Goal: Task Accomplishment & Management: Complete application form

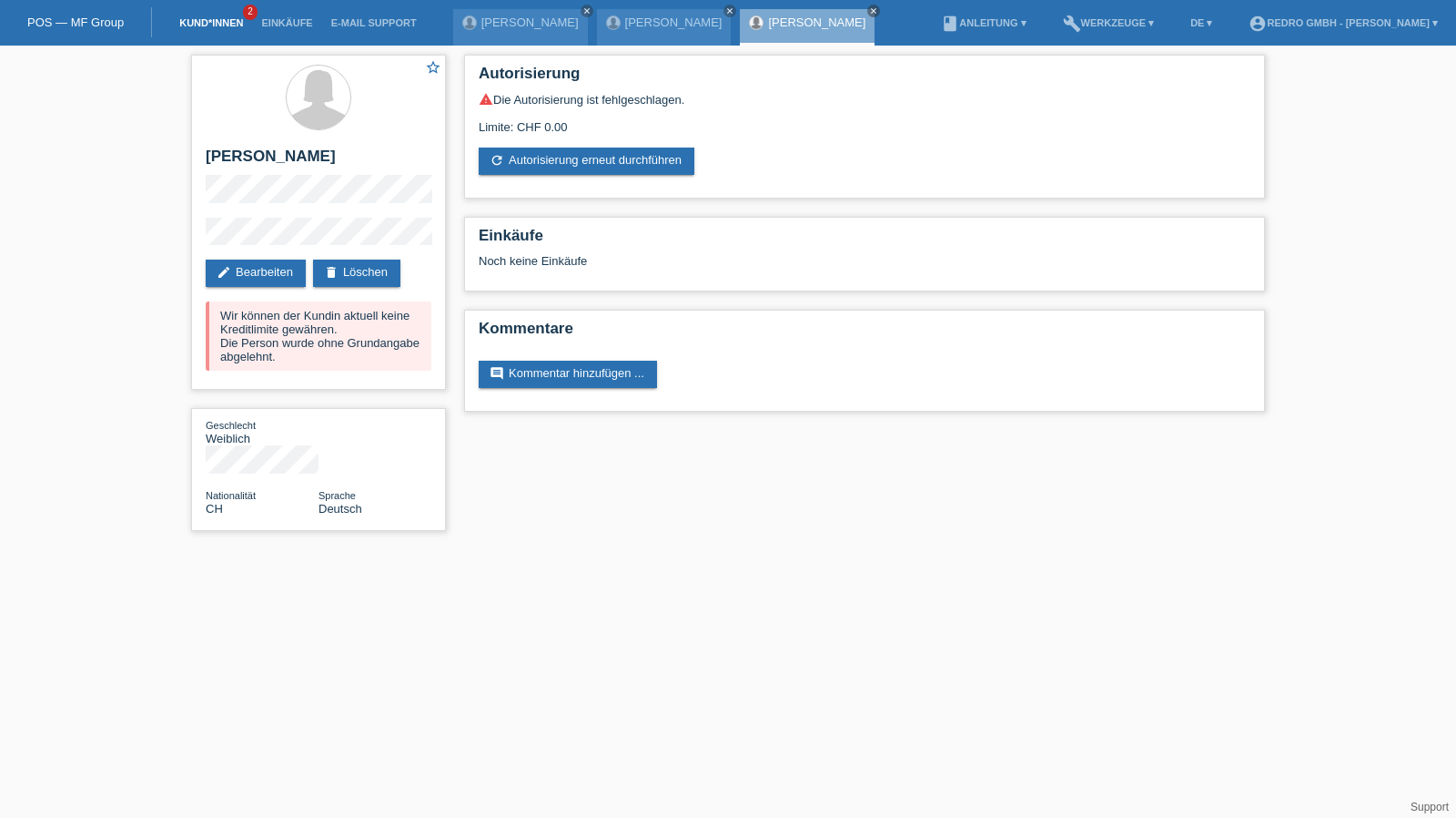
click at [228, 23] on link "Kund*innen" at bounding box center [211, 22] width 82 height 11
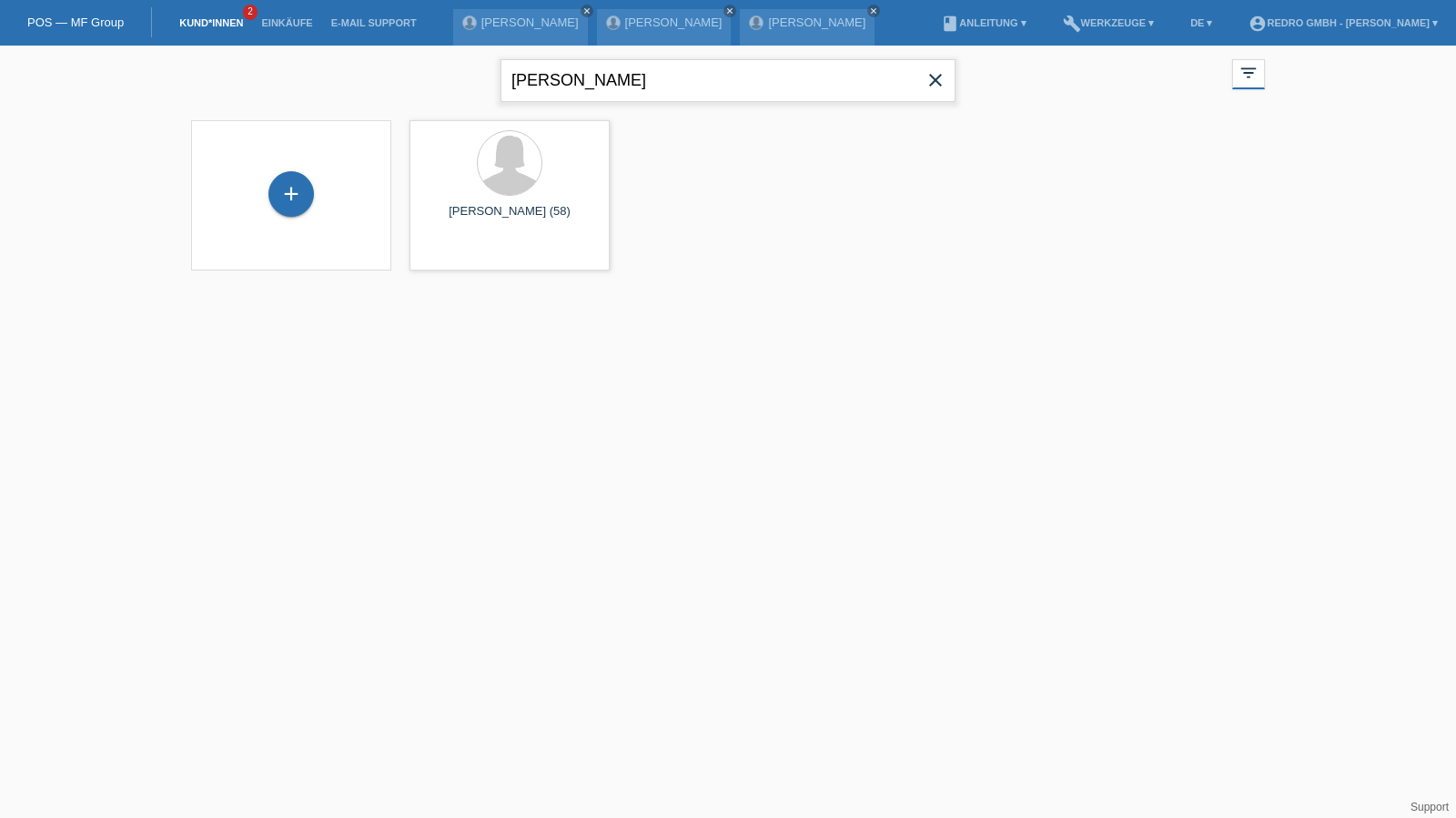
click at [629, 94] on input "süssli" at bounding box center [728, 80] width 455 height 43
type input "[PERSON_NAME]"
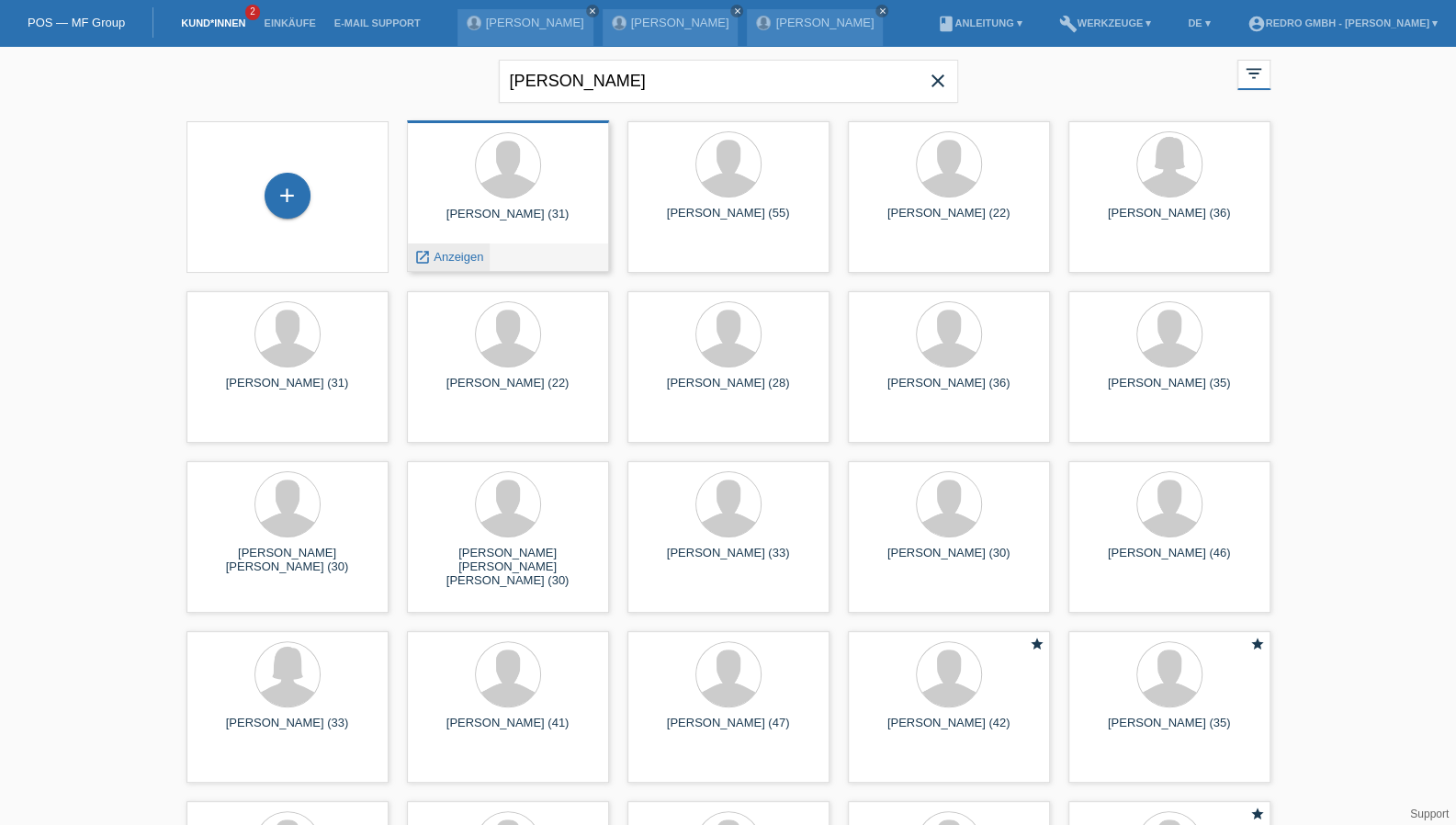
click at [461, 255] on span "Anzeigen" at bounding box center [458, 257] width 50 height 14
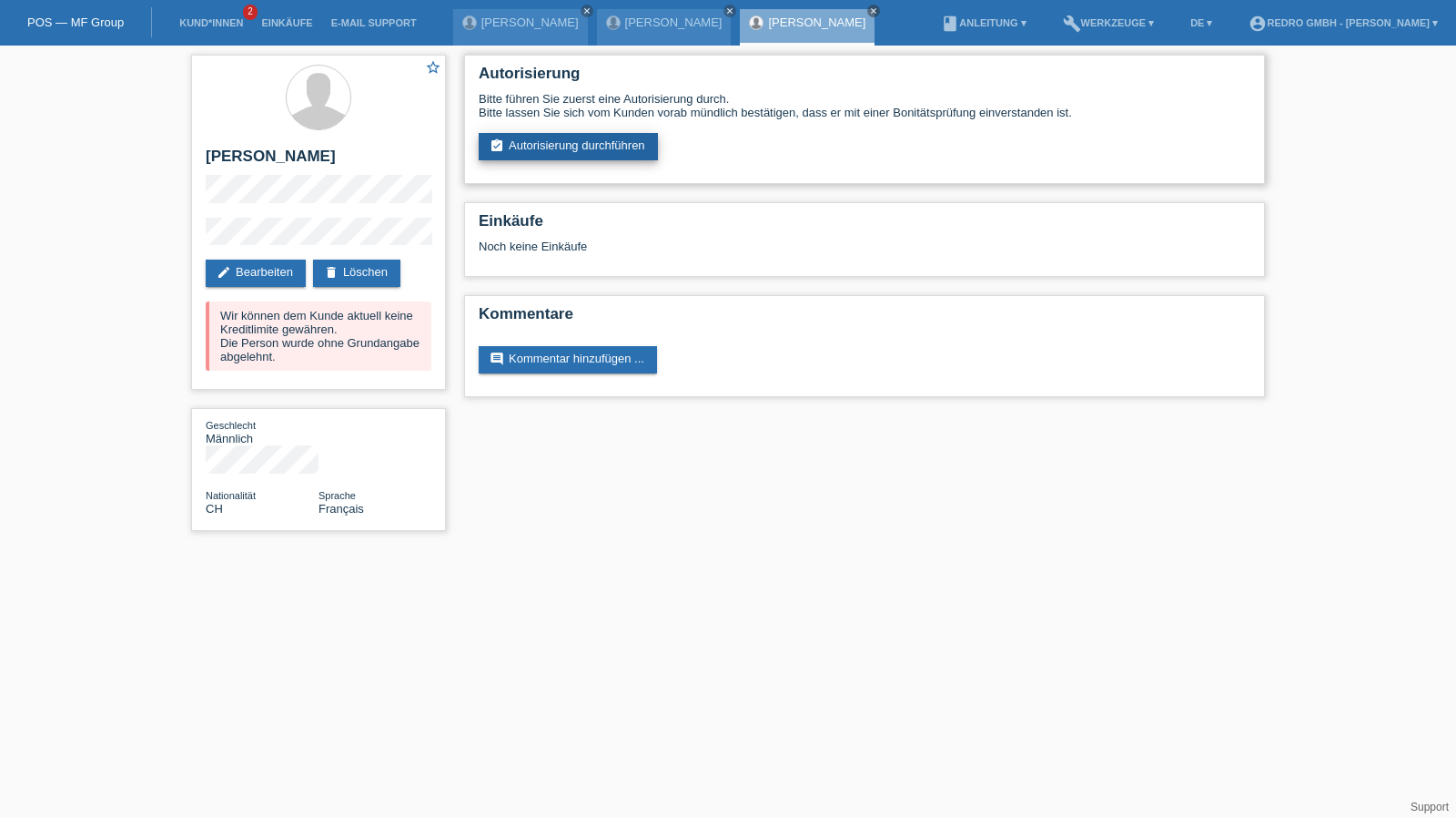
click at [549, 151] on link "assignment_turned_in Autorisierung durchführen" at bounding box center [568, 147] width 179 height 28
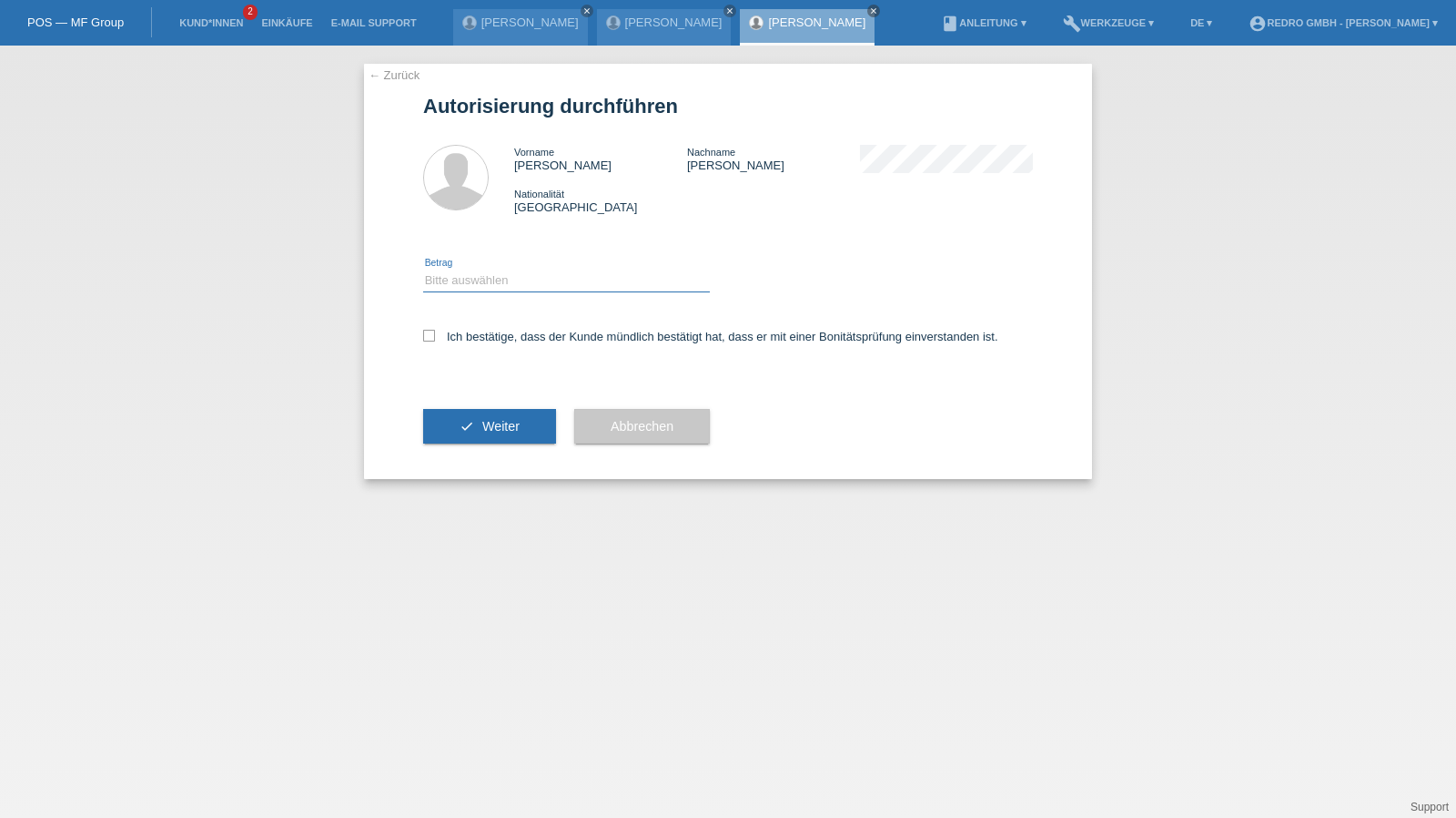
click at [504, 292] on div "Bitte auswählen CHF 1.00 - CHF 499.00 CHF 500.00 - CHF 1'999.00 CHF 2'000.00 - …" at bounding box center [566, 281] width 286 height 23
select select "1"
click at [423, 270] on select "Bitte auswählen CHF 1.00 - CHF 499.00 CHF 500.00 - CHF 1'999.00 CHF 2'000.00 - …" at bounding box center [566, 281] width 286 height 22
click at [467, 340] on label "Ich bestätige, dass der Kunde mündlich bestätigt hat, dass er mit einer Bonität…" at bounding box center [711, 336] width 575 height 14
click at [435, 340] on input "Ich bestätige, dass der Kunde mündlich bestätigt hat, dass er mit einer Bonität…" at bounding box center [429, 335] width 12 height 12
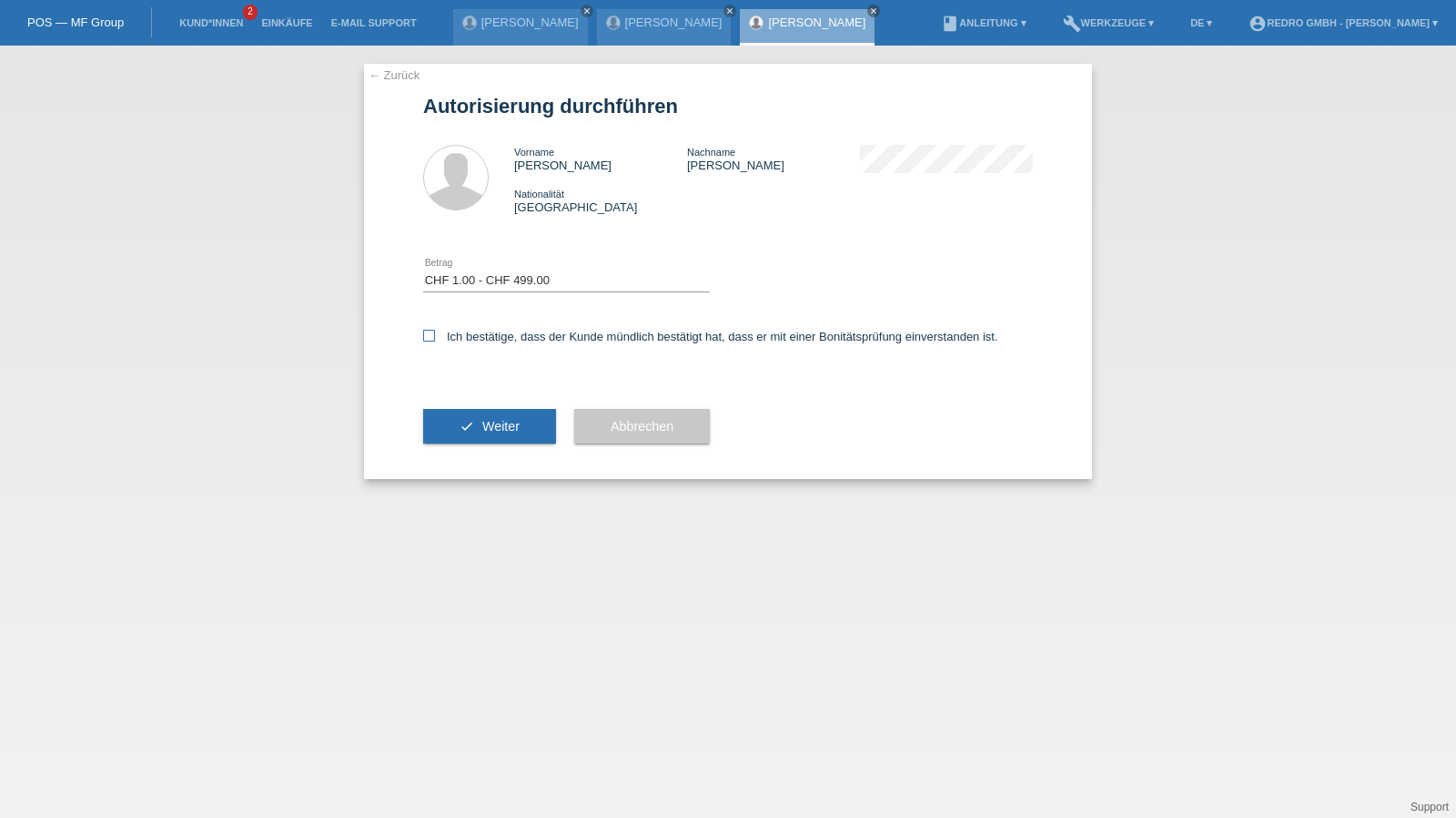
checkbox input "true"
click at [468, 427] on icon "check" at bounding box center [467, 425] width 15 height 15
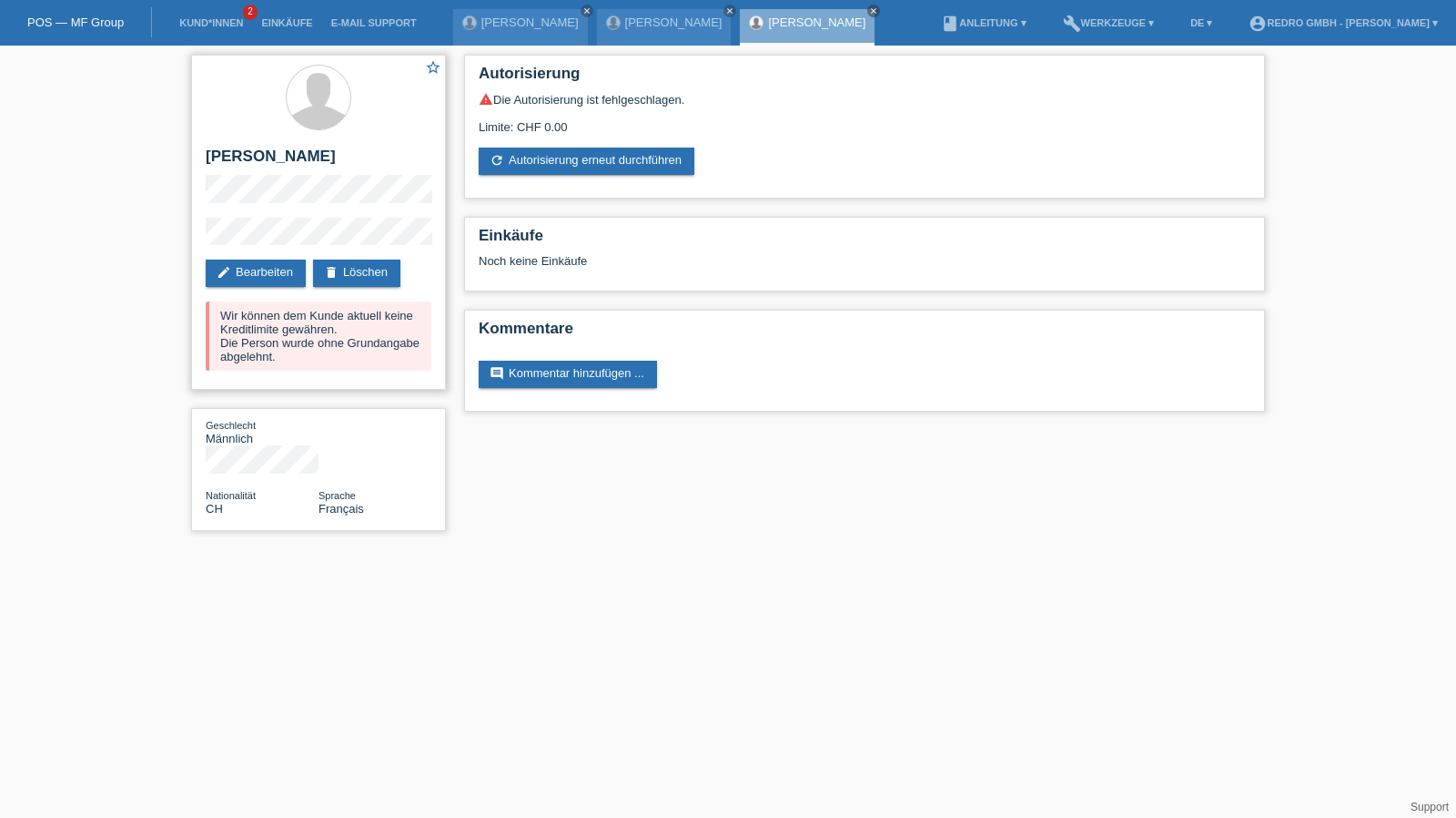
click at [216, 162] on h2 "[PERSON_NAME]" at bounding box center [319, 162] width 226 height 28
copy div "[PERSON_NAME]"
click at [229, 214] on div "star_border Steve Mathys edit Bearbeiten delete Löschen Wir können dem Kunde ak…" at bounding box center [318, 222] width 255 height 335
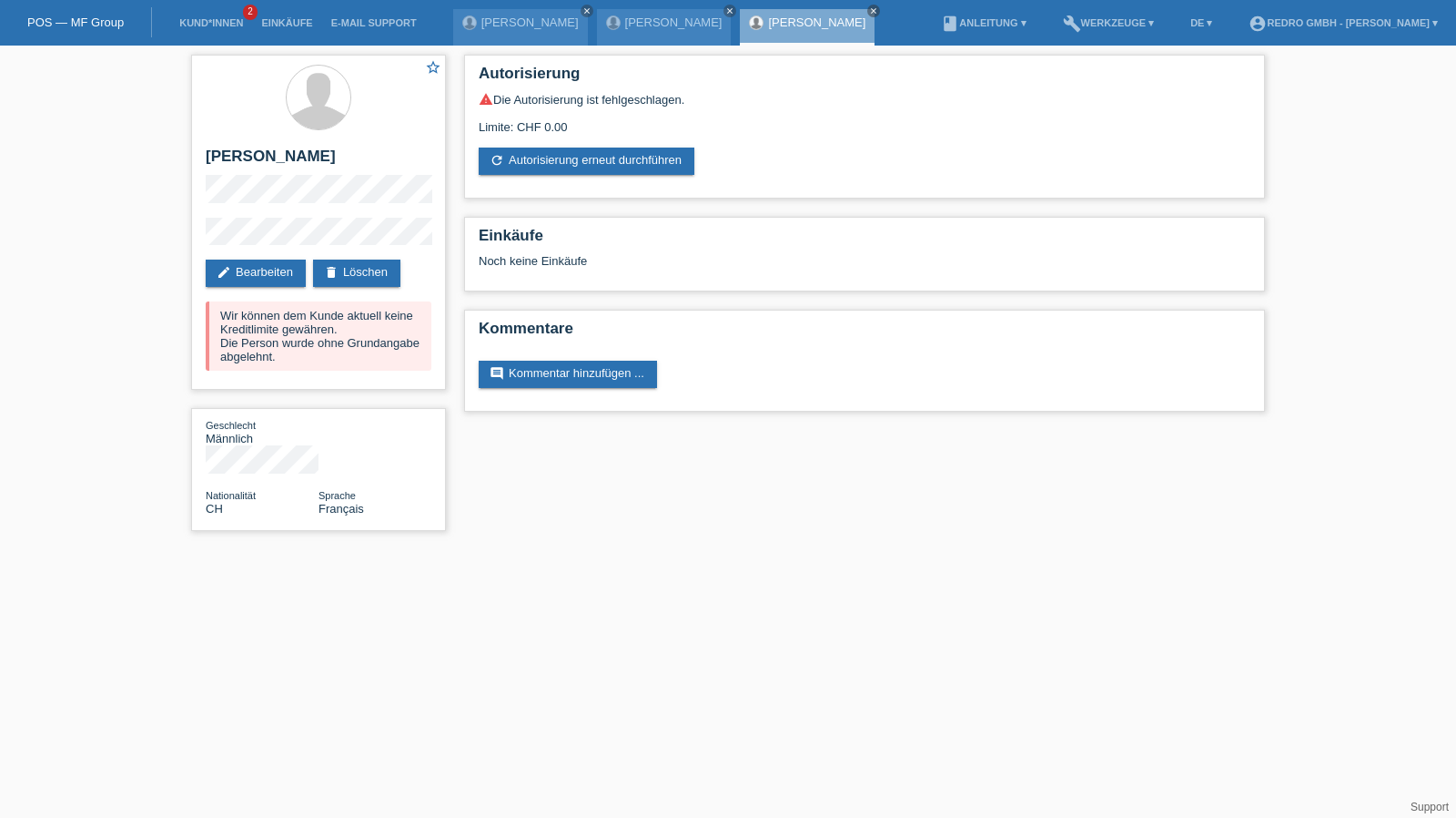
click at [187, 232] on div "star_border Steve Mathys edit Bearbeiten delete Löschen Wir können dem Kunde ak…" at bounding box center [318, 297] width 273 height 504
click at [238, 21] on link "Kund*innen" at bounding box center [211, 22] width 82 height 11
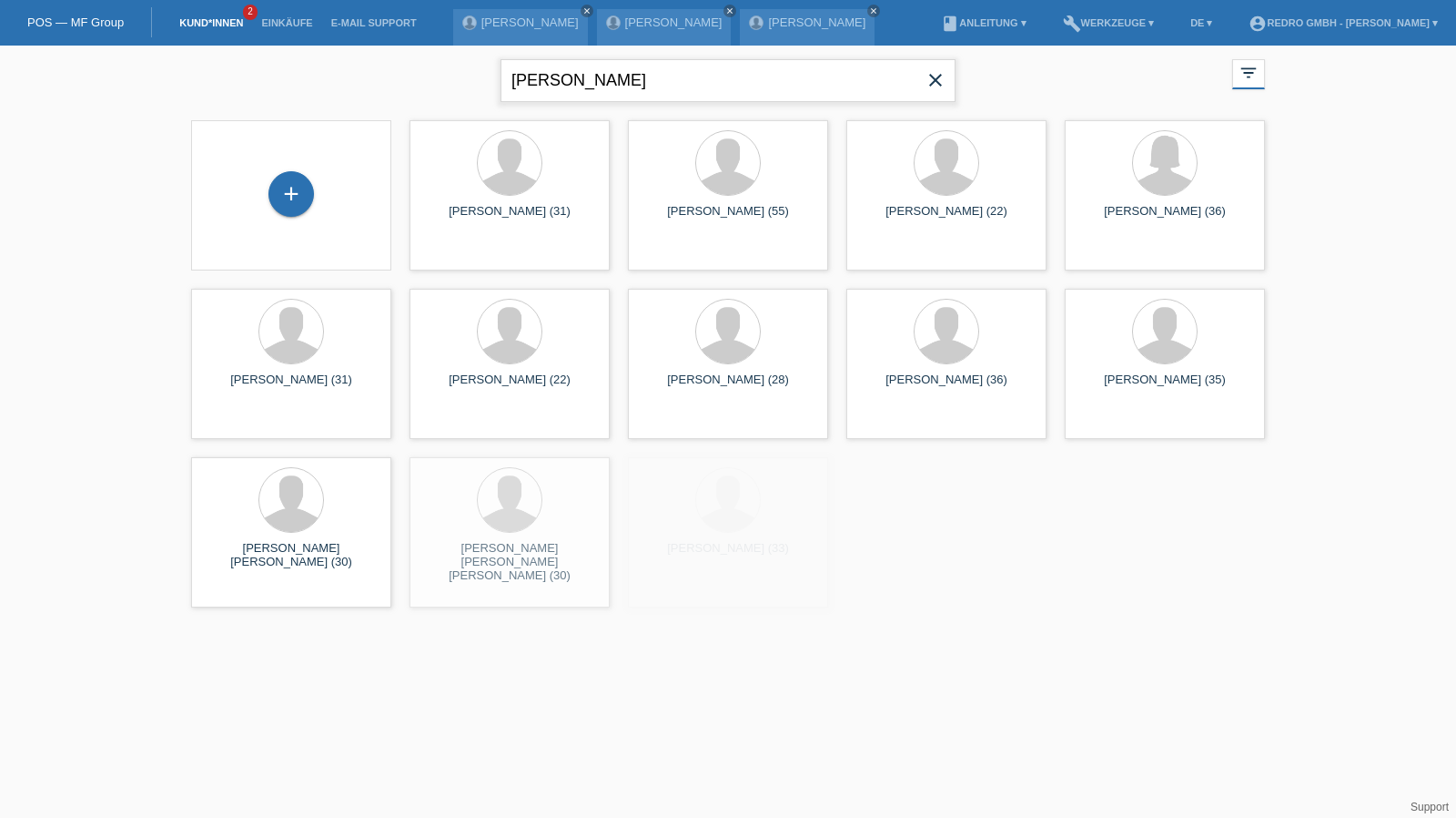
click at [666, 90] on input "[PERSON_NAME]" at bounding box center [728, 80] width 455 height 43
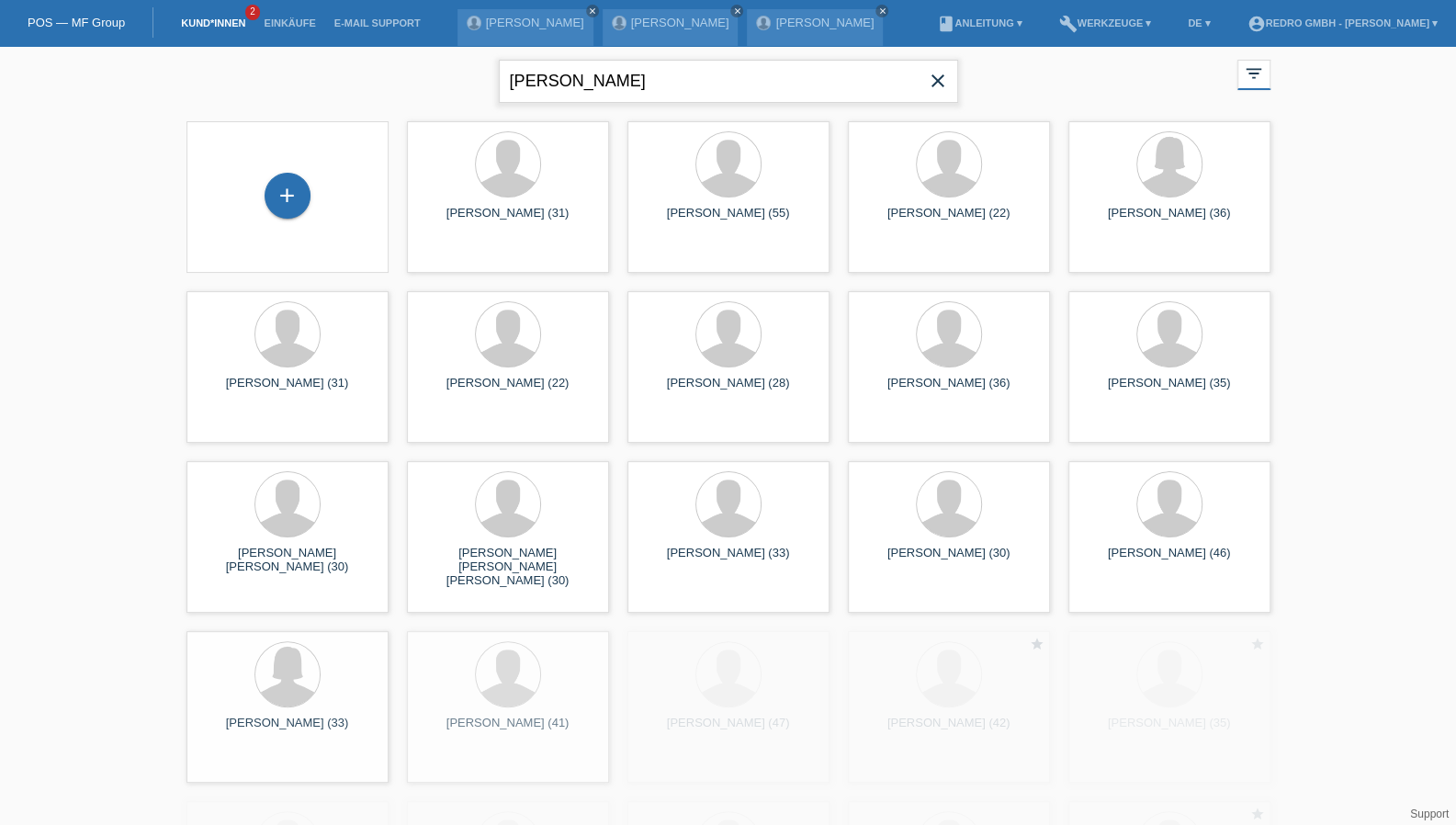
click at [672, 91] on input "[PERSON_NAME]" at bounding box center [728, 81] width 459 height 43
paste input "[PERSON_NAME]"
type input "[PERSON_NAME]"
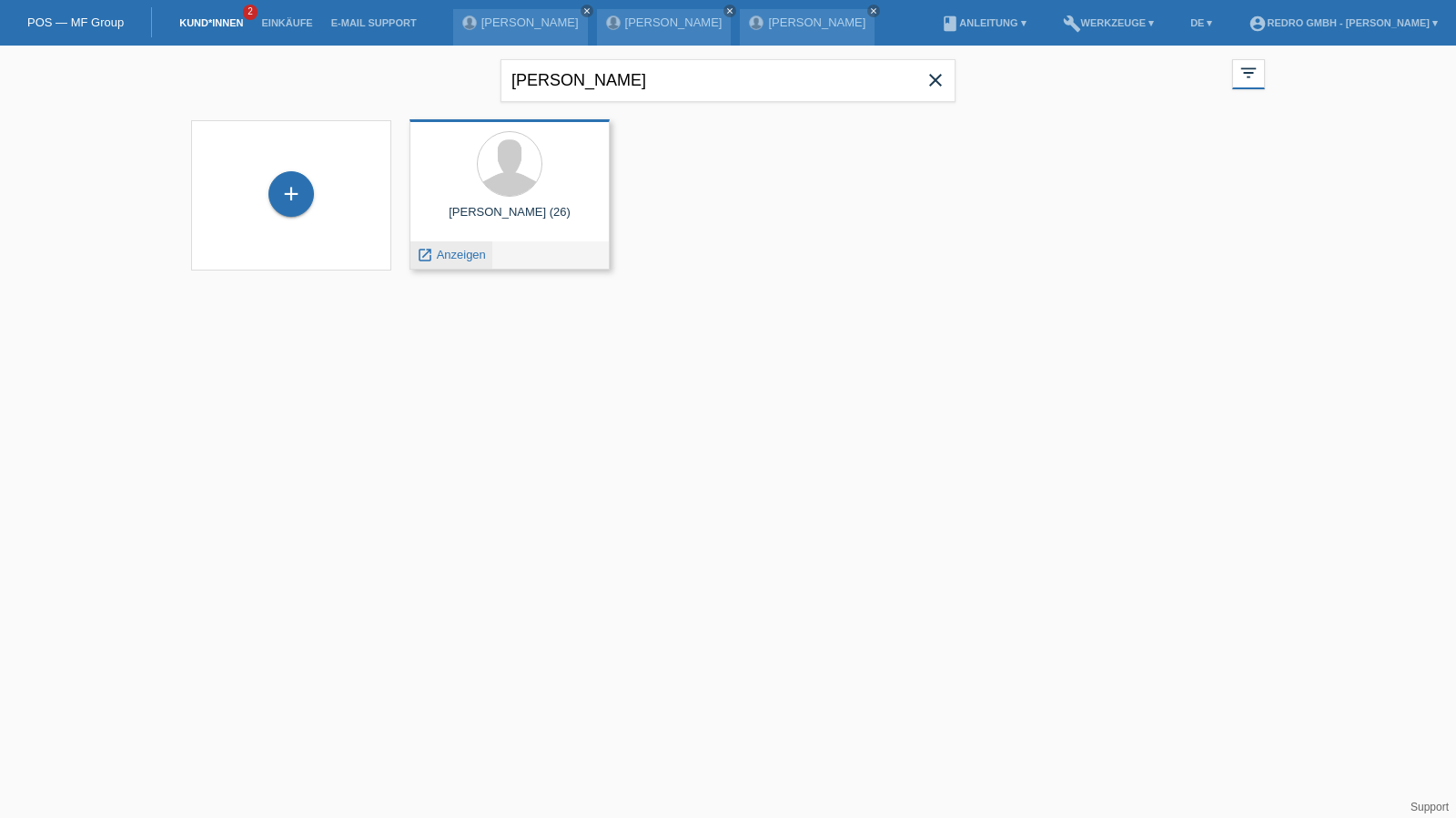
click at [450, 255] on span "Anzeigen" at bounding box center [462, 255] width 50 height 14
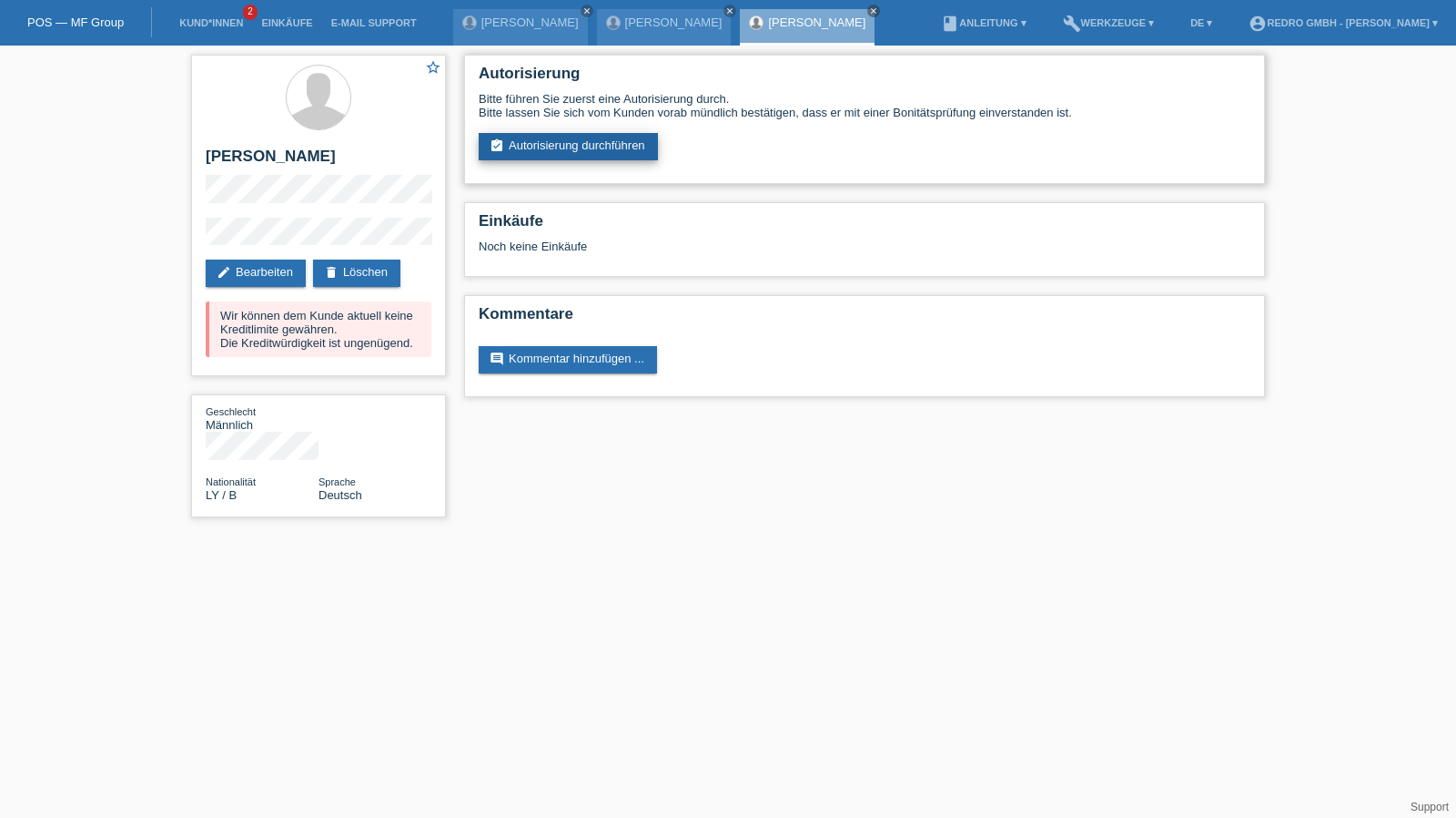
click at [552, 153] on link "assignment_turned_in Autorisierung durchführen" at bounding box center [568, 147] width 179 height 28
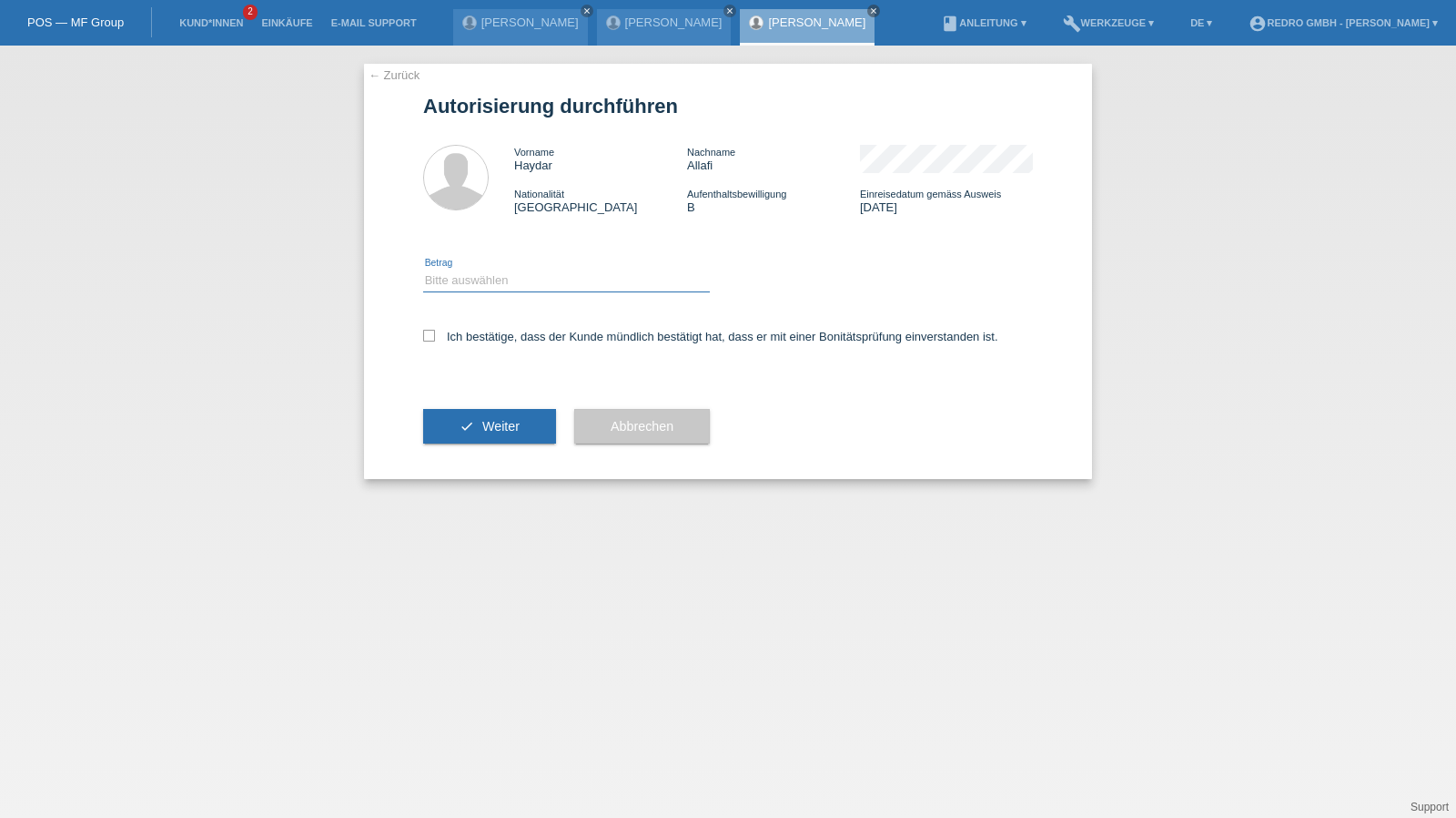
click at [476, 289] on select "Bitte auswählen CHF 1.00 - CHF 499.00 CHF 500.00 - CHF 1'999.00 CHF 2'000.00 - …" at bounding box center [566, 281] width 286 height 22
select select "1"
click at [423, 270] on select "Bitte auswählen CHF 1.00 - CHF 499.00 CHF 500.00 - CHF 1'999.00 CHF 2'000.00 - …" at bounding box center [566, 281] width 286 height 22
click at [497, 343] on label "Ich bestätige, dass der Kunde mündlich bestätigt hat, dass er mit einer Bonität…" at bounding box center [711, 336] width 575 height 14
click at [435, 341] on input "Ich bestätige, dass der Kunde mündlich bestätigt hat, dass er mit einer Bonität…" at bounding box center [429, 335] width 12 height 12
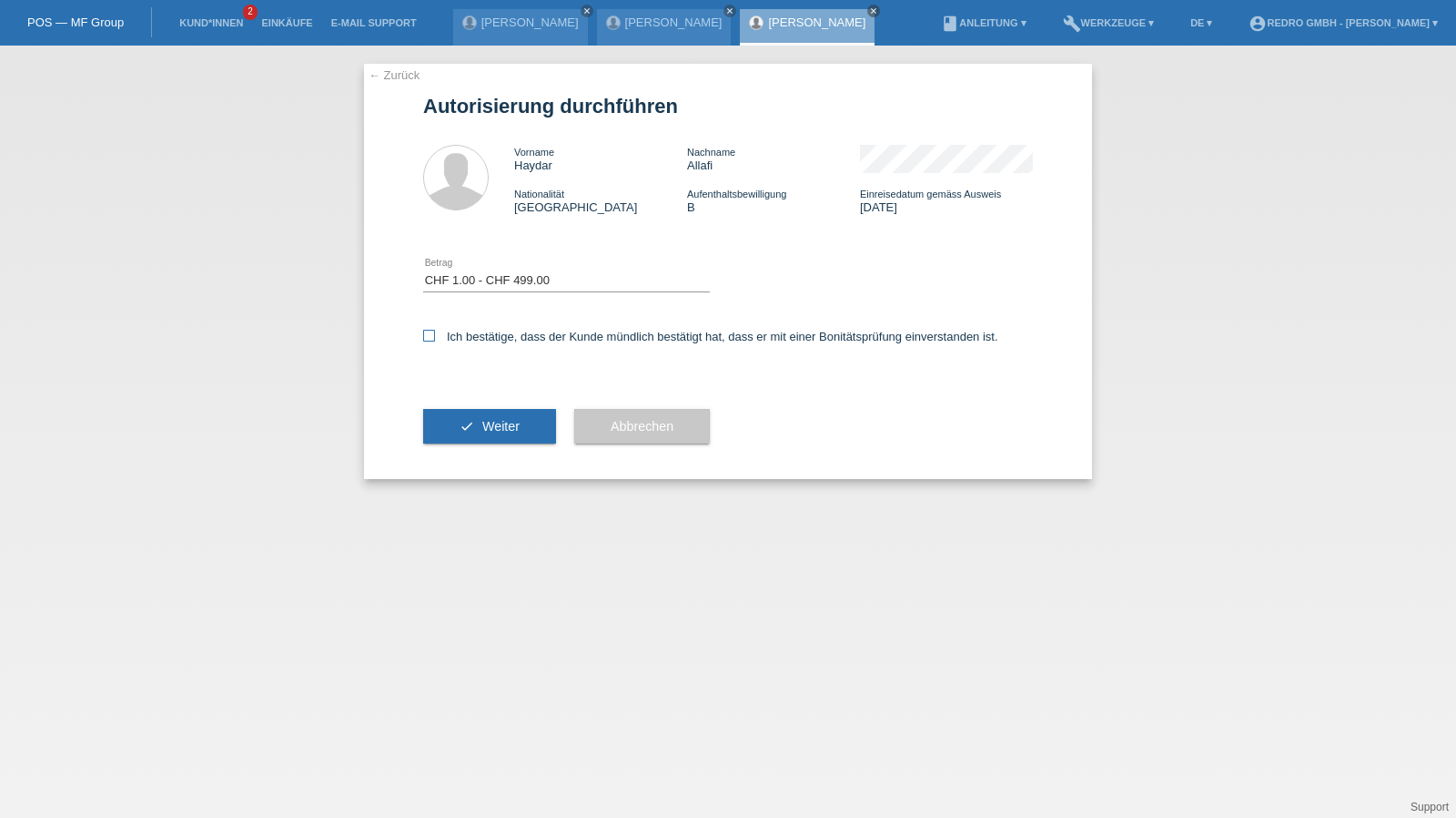
checkbox input "true"
click at [484, 431] on span "Weiter" at bounding box center [502, 425] width 38 height 15
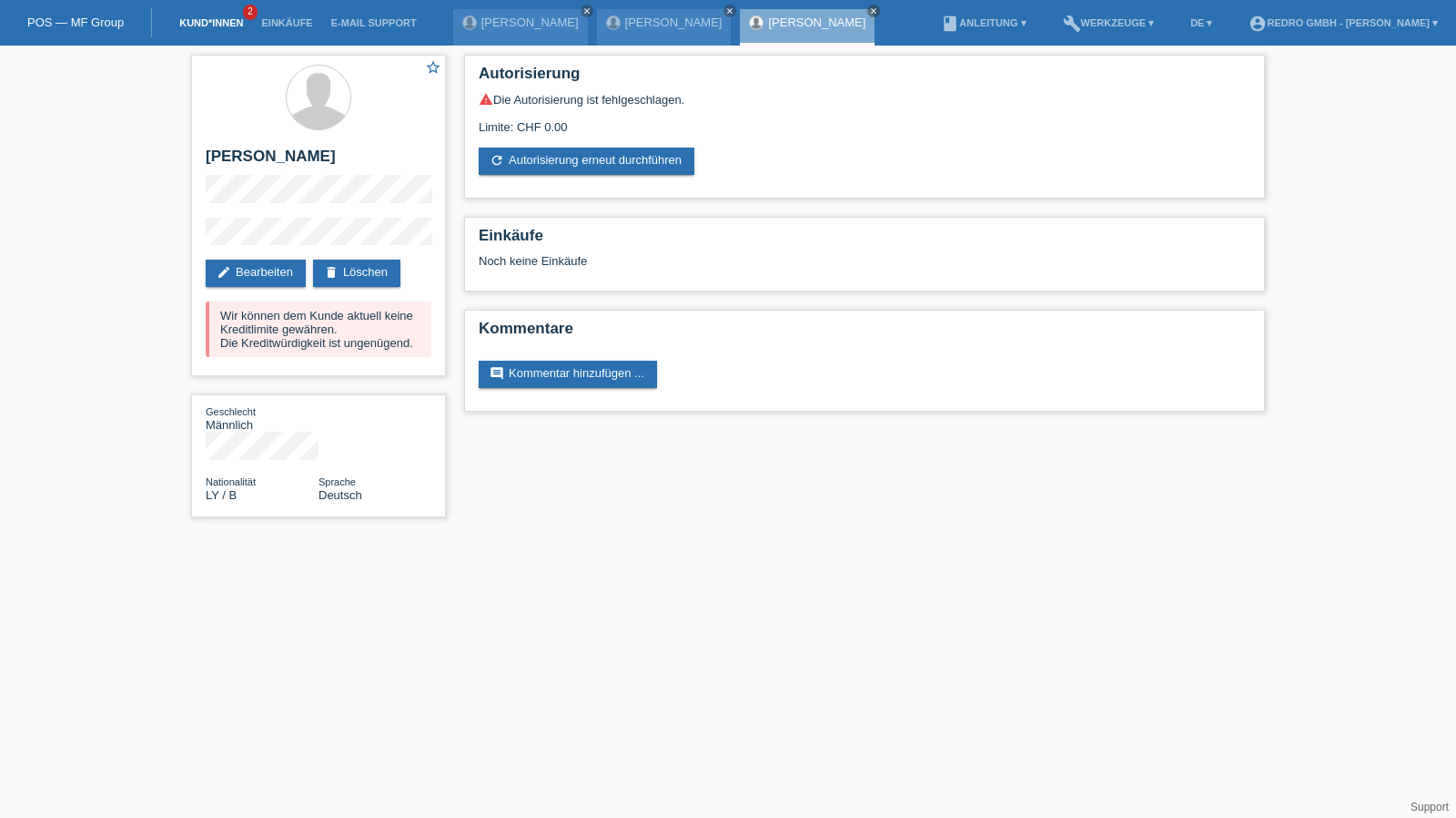
click at [231, 24] on link "Kund*innen" at bounding box center [211, 22] width 82 height 11
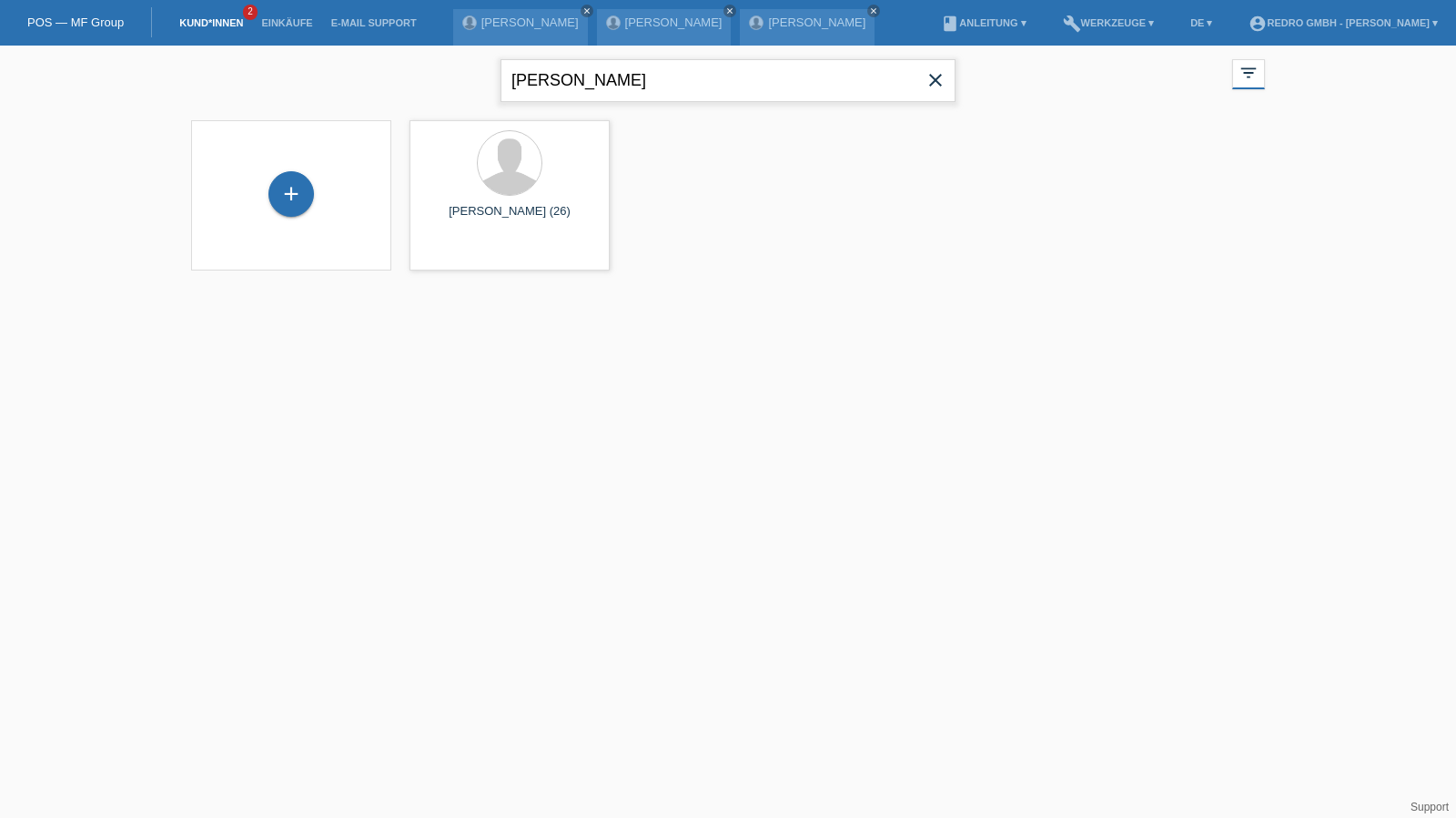
click at [666, 75] on input "[PERSON_NAME]" at bounding box center [728, 80] width 455 height 43
paste input "[PERSON_NAME]"
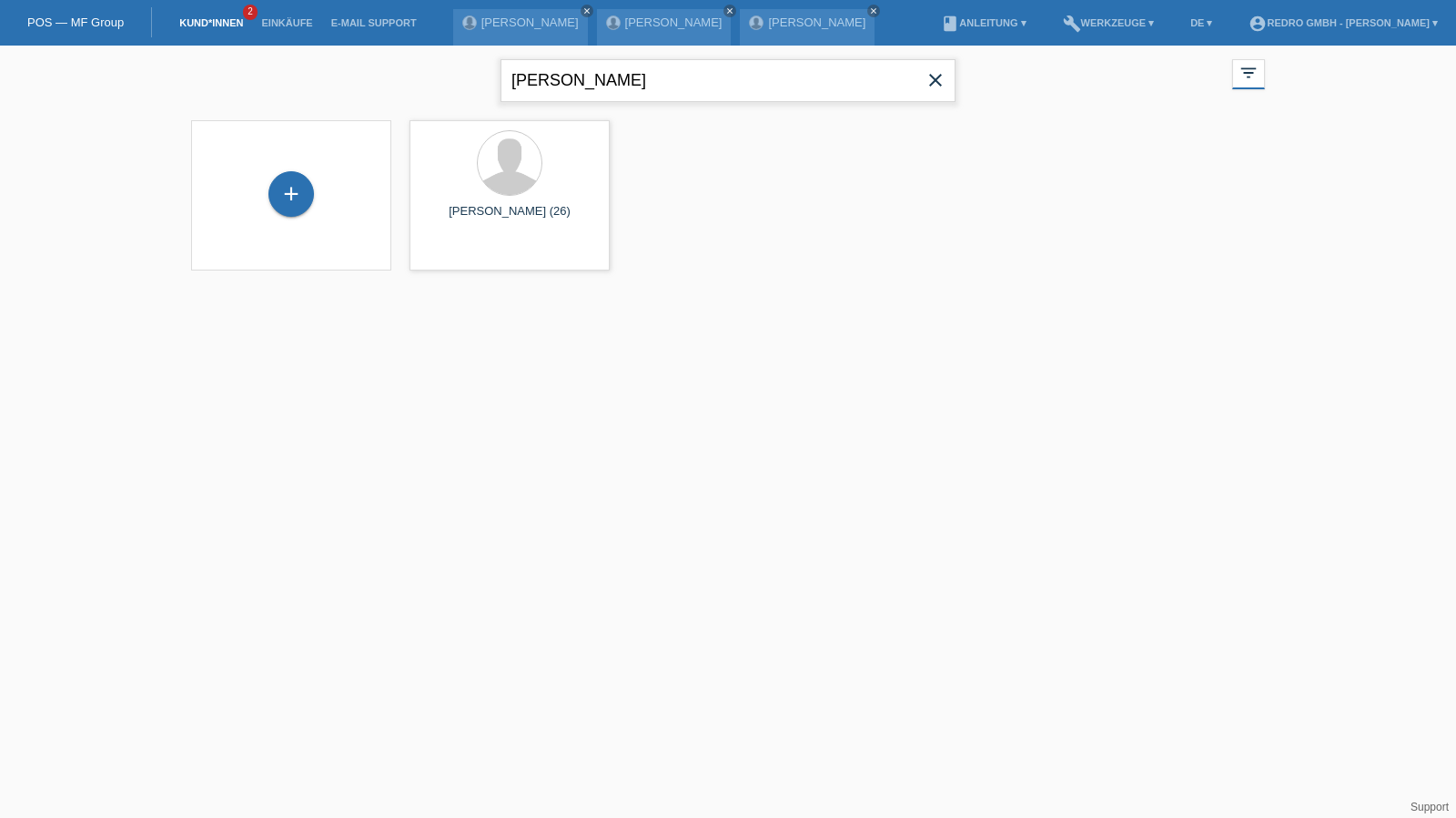
type input "[PERSON_NAME]"
click at [298, 210] on div "+" at bounding box center [291, 203] width 46 height 46
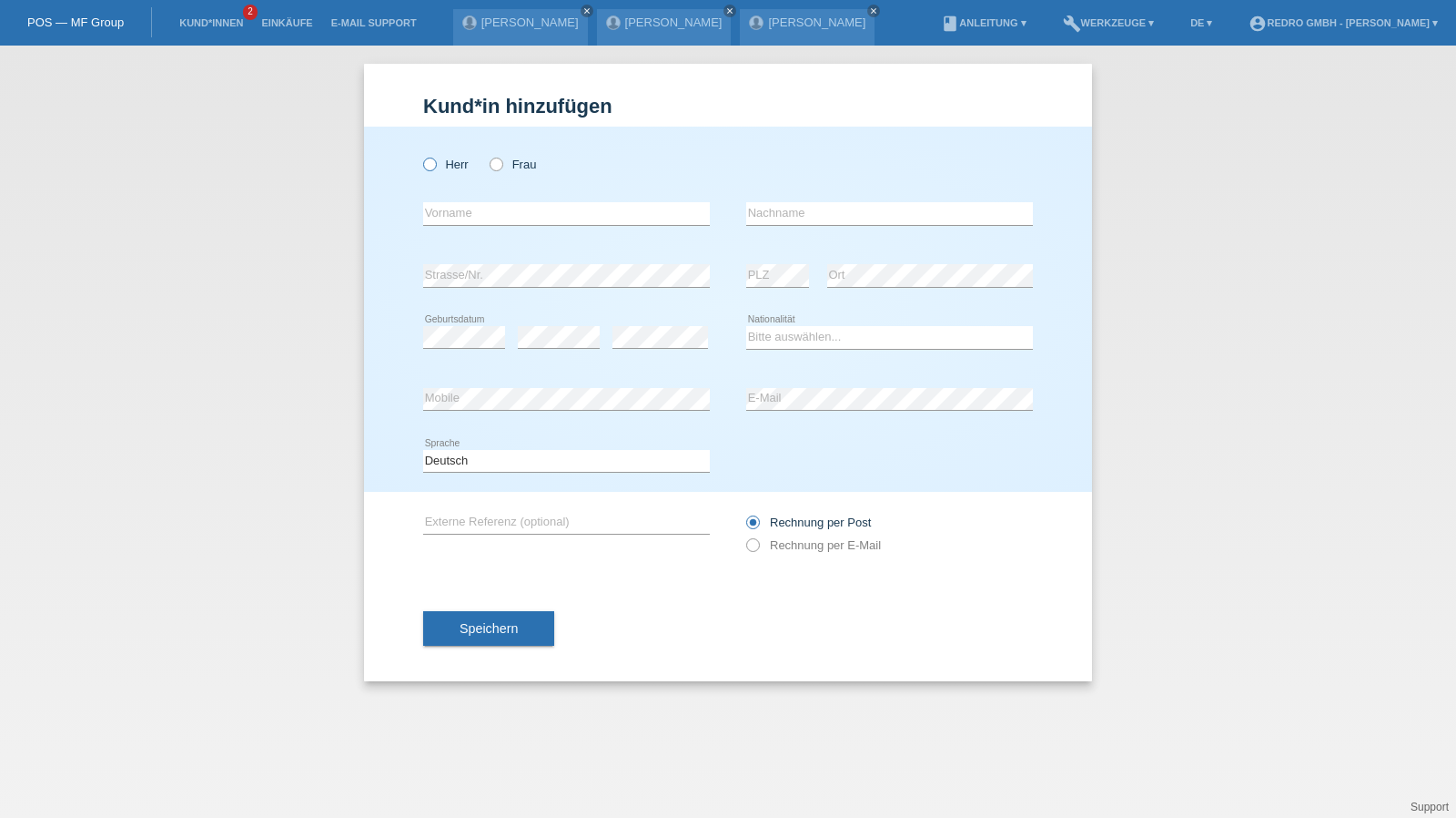
click at [440, 170] on label "Herr" at bounding box center [446, 165] width 46 height 14
click at [435, 170] on input "Herr" at bounding box center [429, 164] width 12 height 12
radio input "true"
click at [786, 215] on input "text" at bounding box center [889, 213] width 286 height 23
paste input "kalyanakumar"
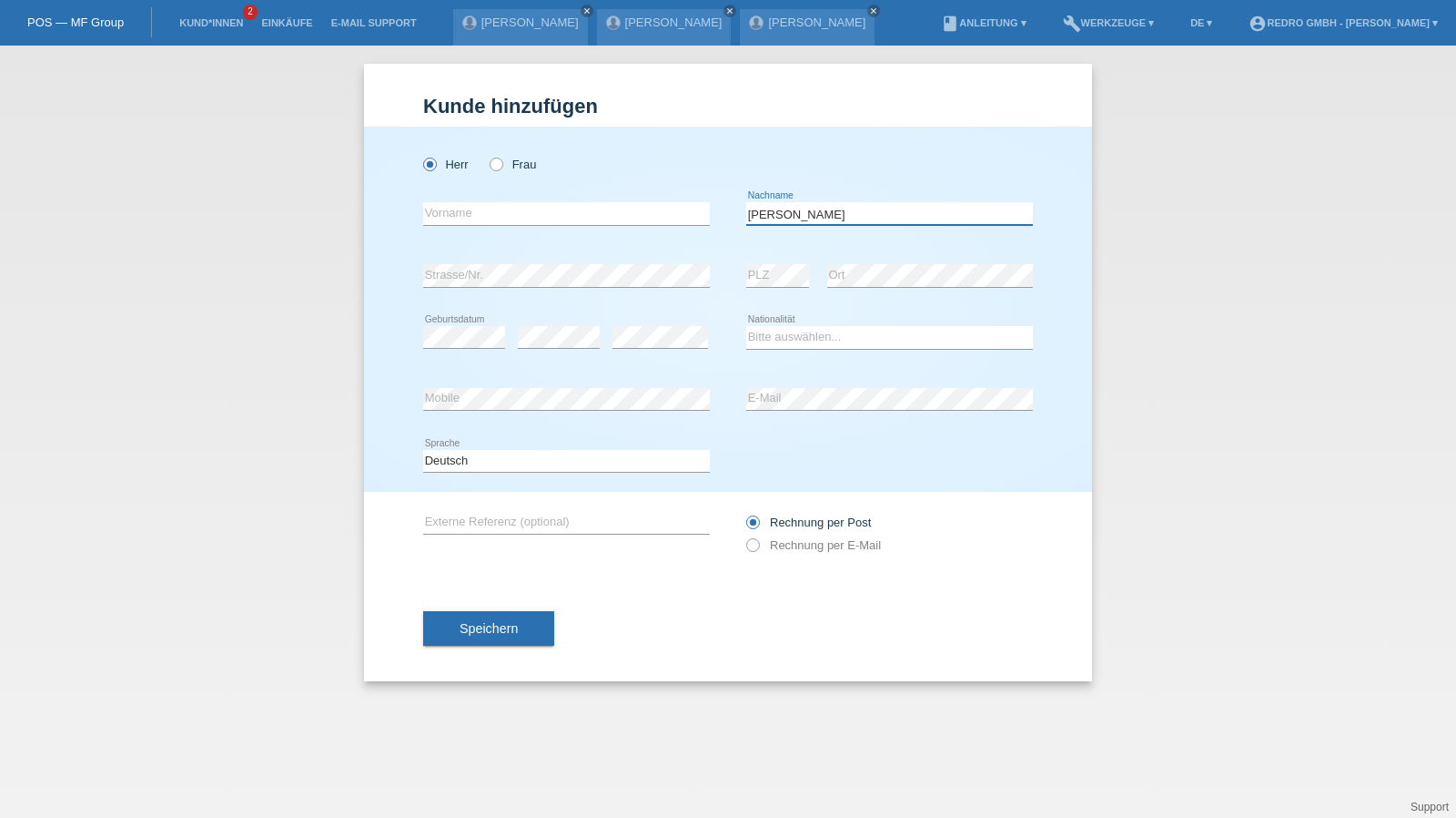
type input "[PERSON_NAME]"
click at [533, 215] on input "text" at bounding box center [566, 213] width 286 height 23
click at [463, 211] on input "text" at bounding box center [566, 213] width 286 height 23
click at [463, 211] on input "Ragul" at bounding box center [566, 213] width 286 height 23
click at [539, 208] on input "[PERSON_NAME]" at bounding box center [566, 213] width 286 height 23
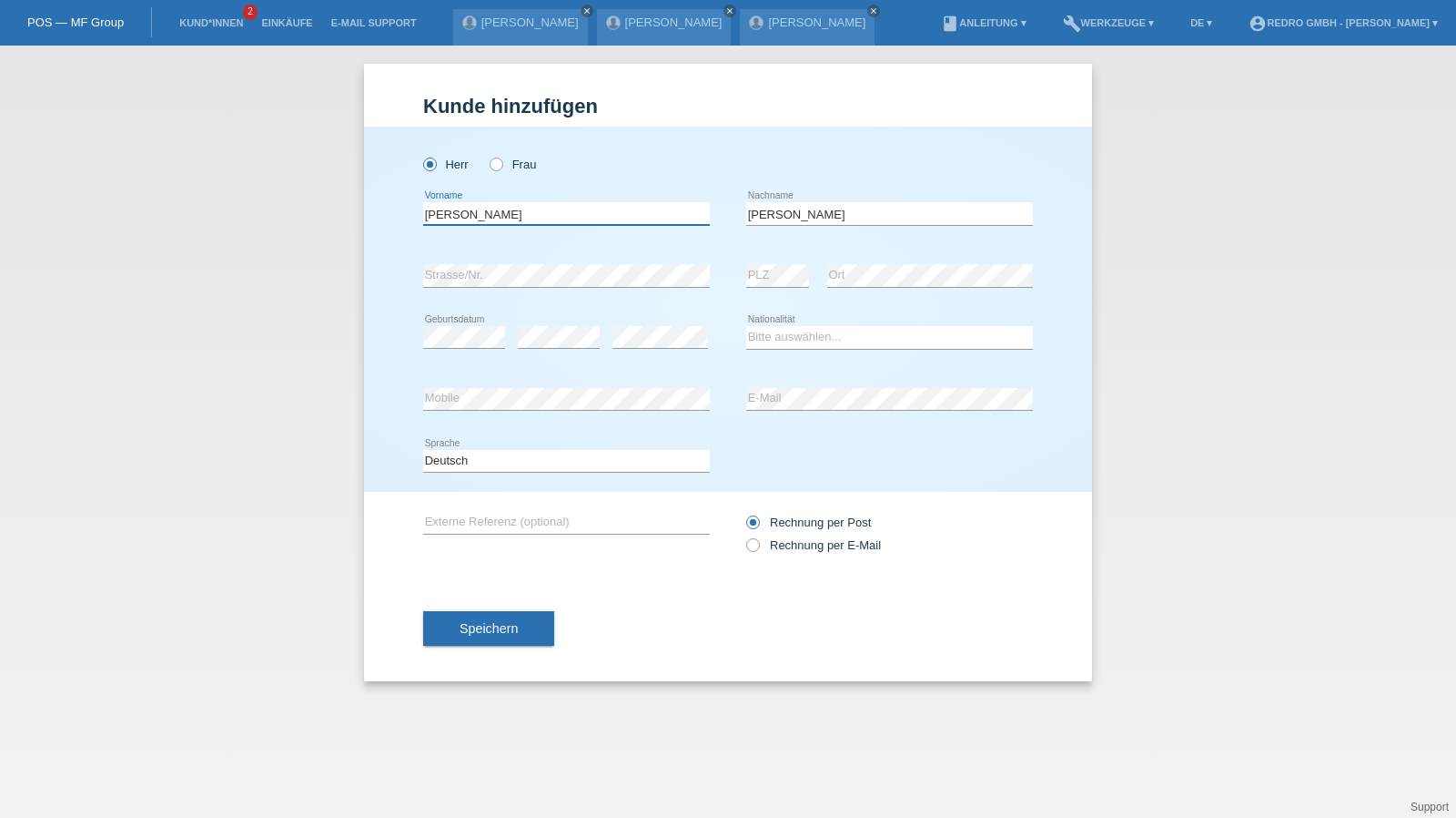
type input "[PERSON_NAME]"
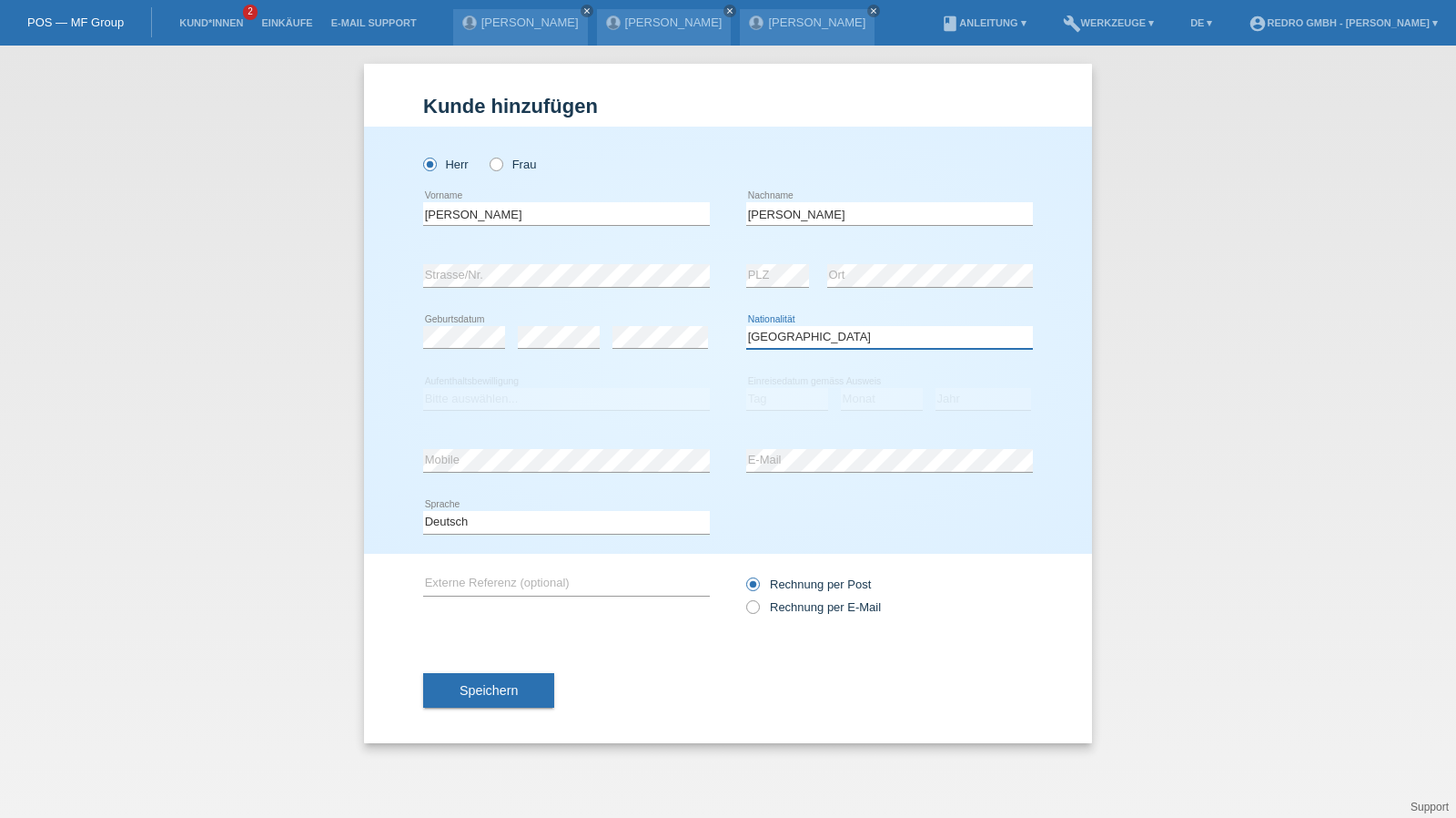
select select "IT"
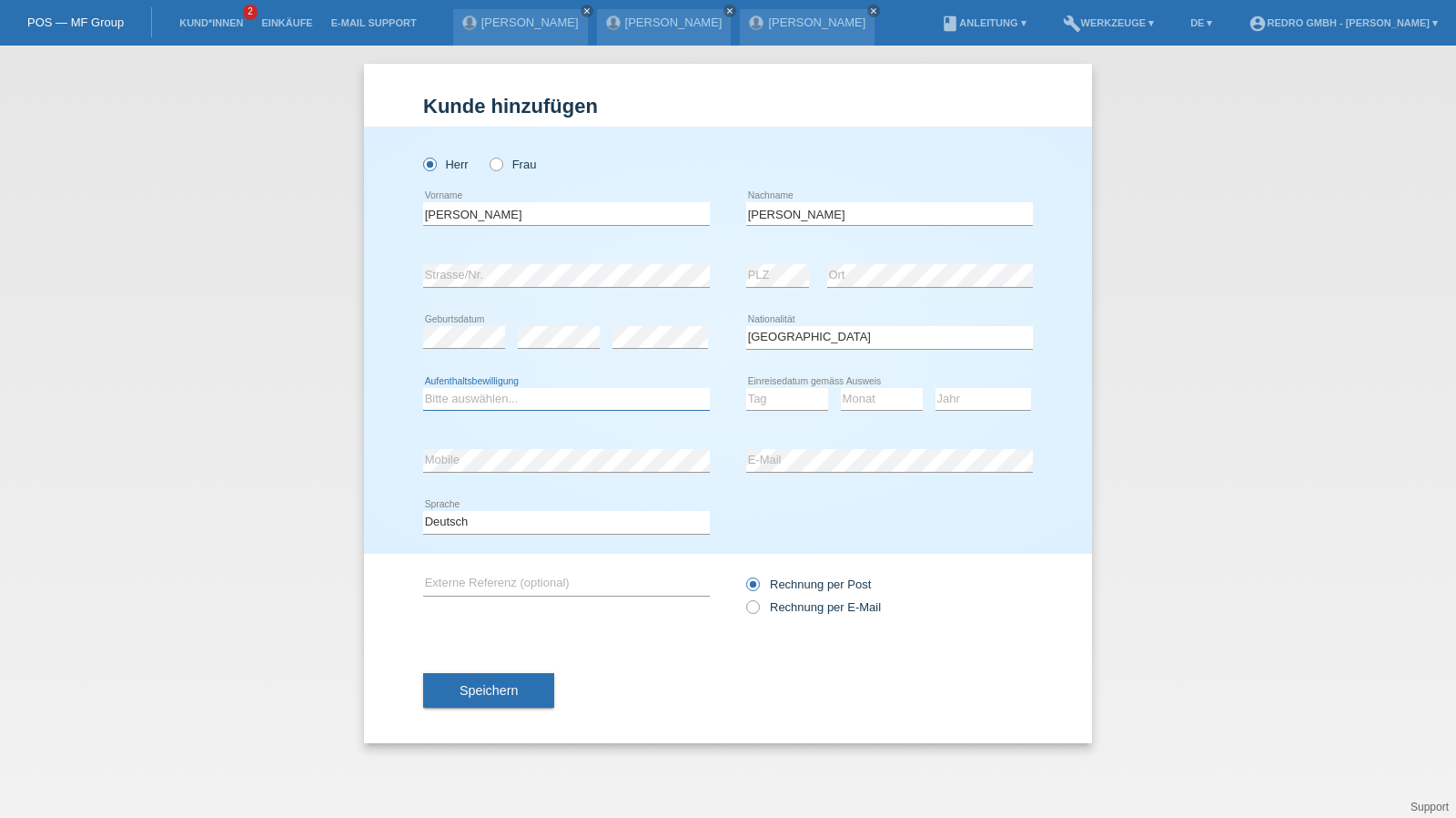
select select "C"
select select "01"
select select "02"
select select "2017"
click at [506, 663] on div "Speichern" at bounding box center [728, 690] width 610 height 106
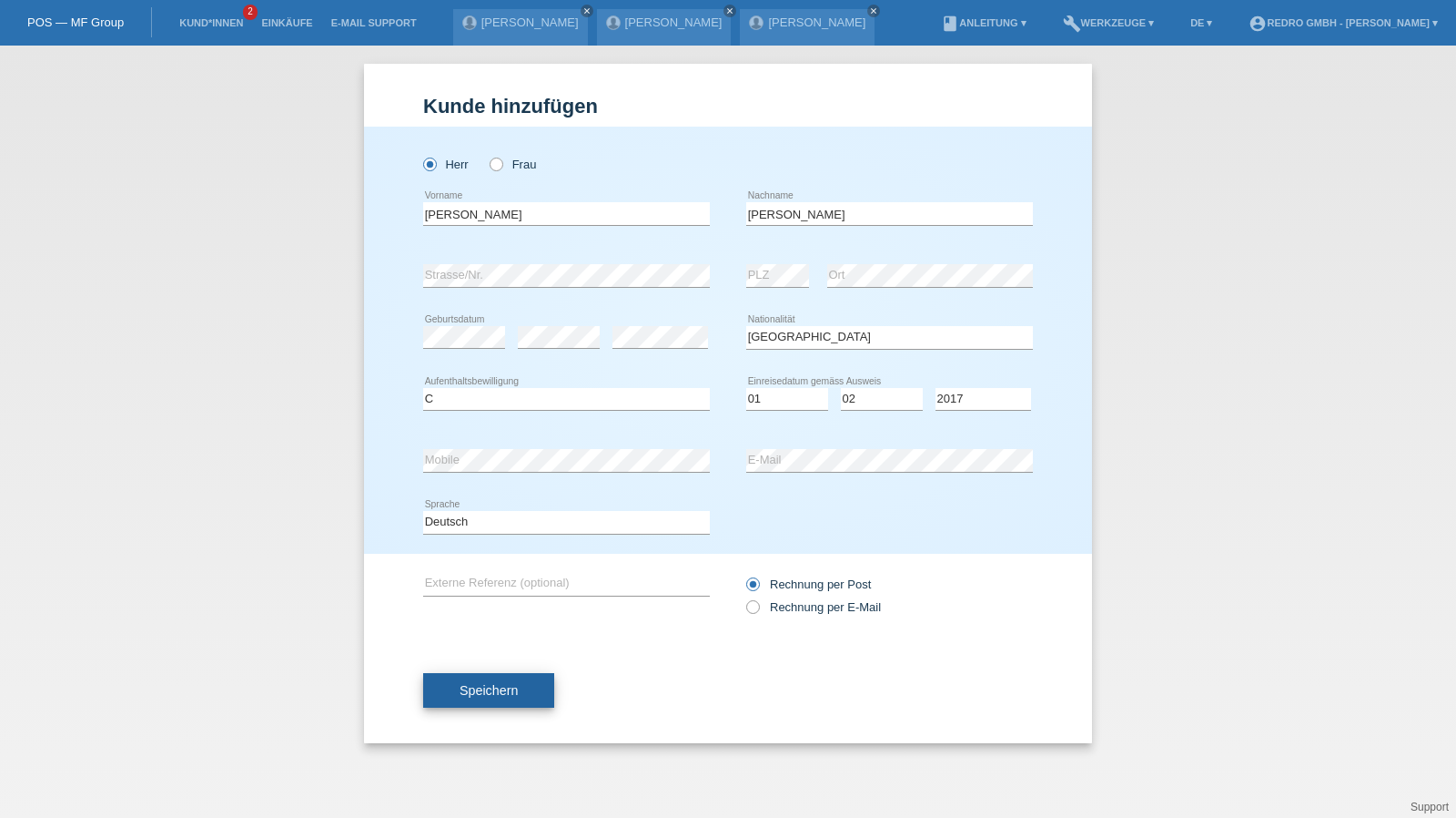
click at [479, 695] on span "Speichern" at bounding box center [489, 690] width 58 height 15
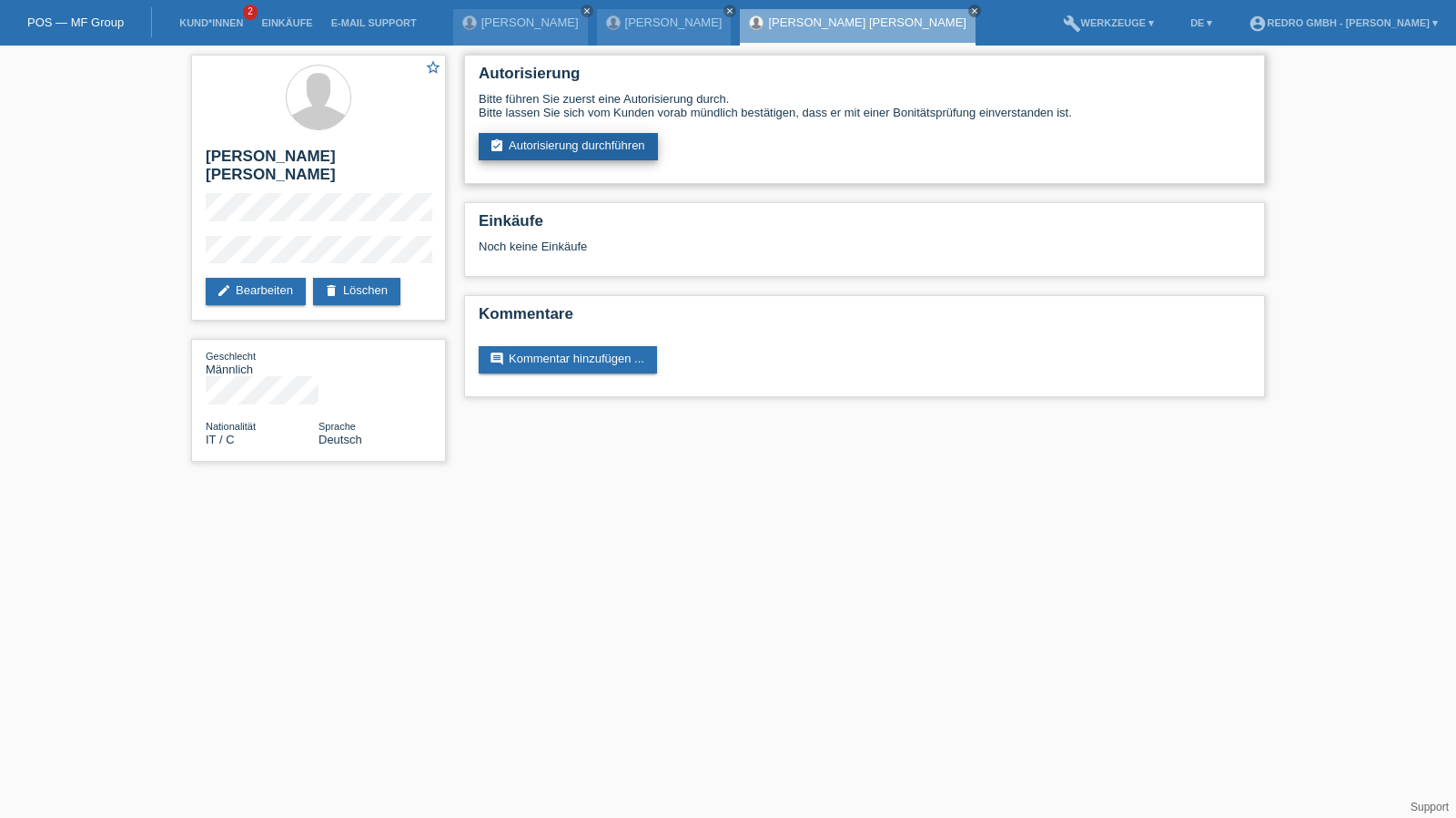
click at [594, 147] on link "assignment_turned_in Autorisierung durchführen" at bounding box center [568, 147] width 179 height 28
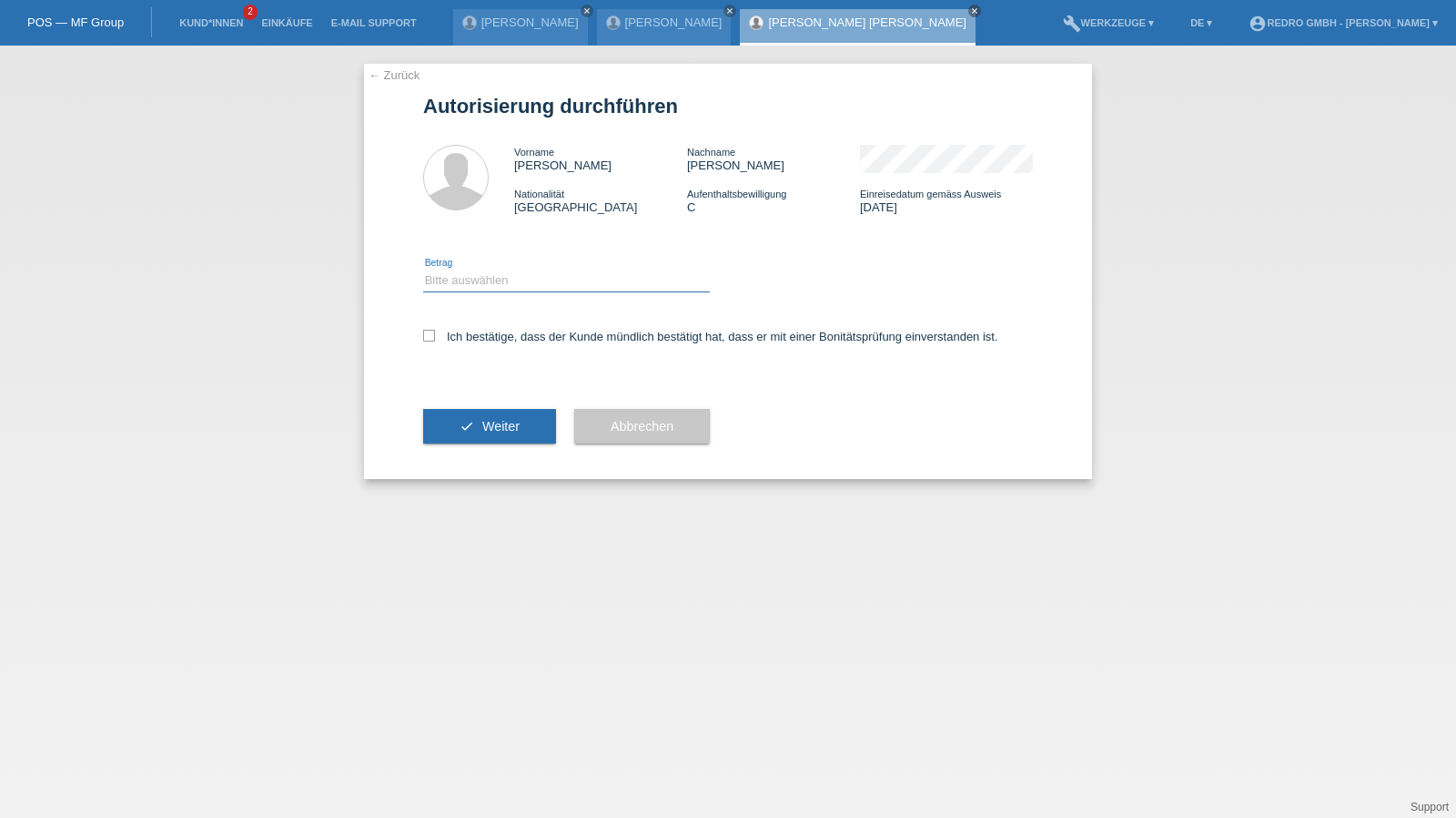
drag, startPoint x: 522, startPoint y: 277, endPoint x: 513, endPoint y: 291, distance: 16.6
click at [522, 277] on select "Bitte auswählen CHF 1.00 - CHF 499.00 CHF 500.00 - CHF 1'999.00 CHF 2'000.00 - …" at bounding box center [566, 281] width 286 height 22
select select "1"
click at [423, 270] on select "Bitte auswählen CHF 1.00 - CHF 499.00 CHF 500.00 - CHF 1'999.00 CHF 2'000.00 - …" at bounding box center [566, 281] width 286 height 22
click at [485, 335] on label "Ich bestätige, dass der Kunde mündlich bestätigt hat, dass er mit einer Bonität…" at bounding box center [711, 336] width 575 height 14
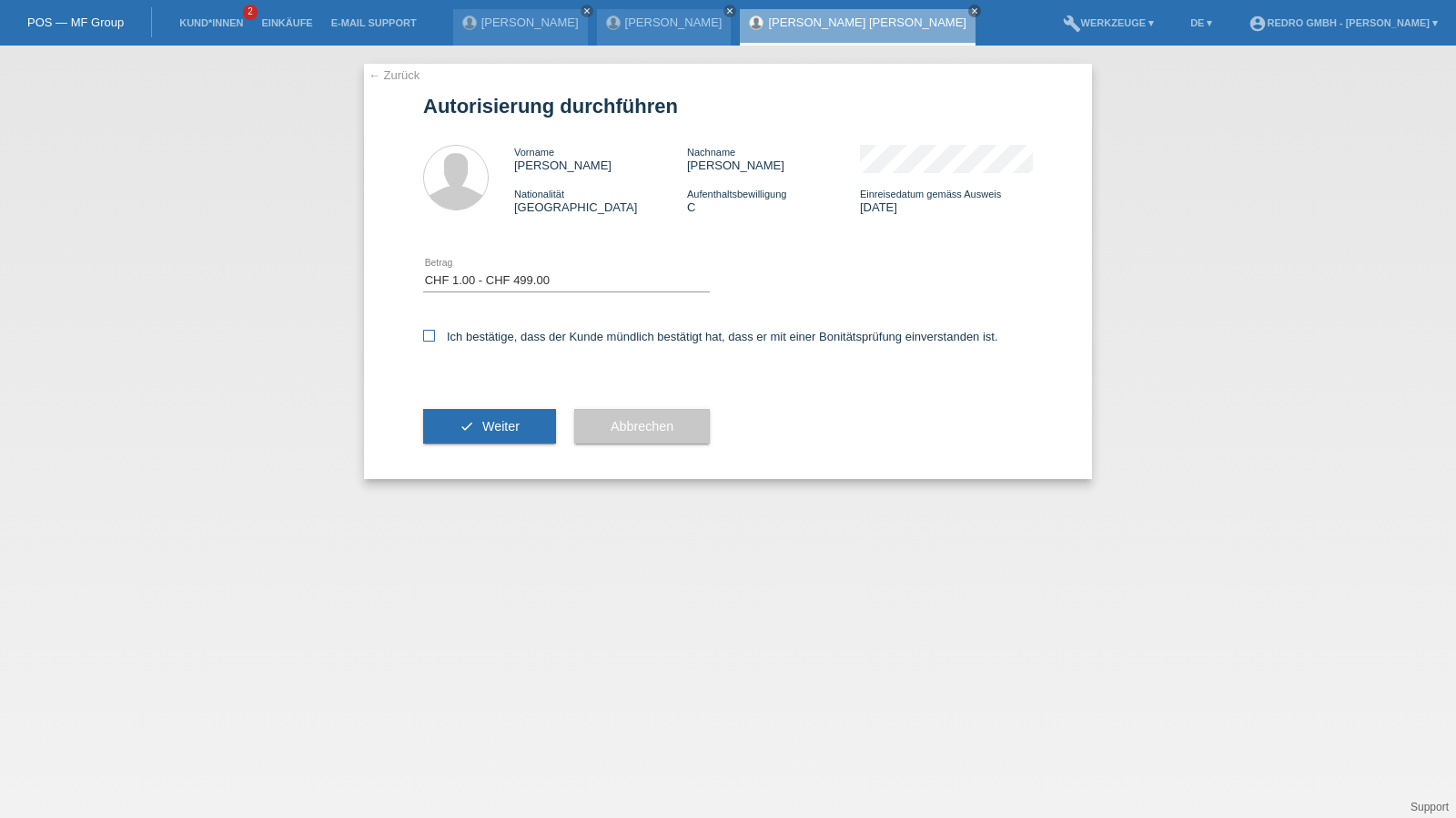
click at [435, 335] on input "Ich bestätige, dass der Kunde mündlich bestätigt hat, dass er mit einer Bonität…" at bounding box center [429, 335] width 12 height 12
checkbox input "true"
click at [468, 415] on button "check Weiter" at bounding box center [490, 425] width 133 height 35
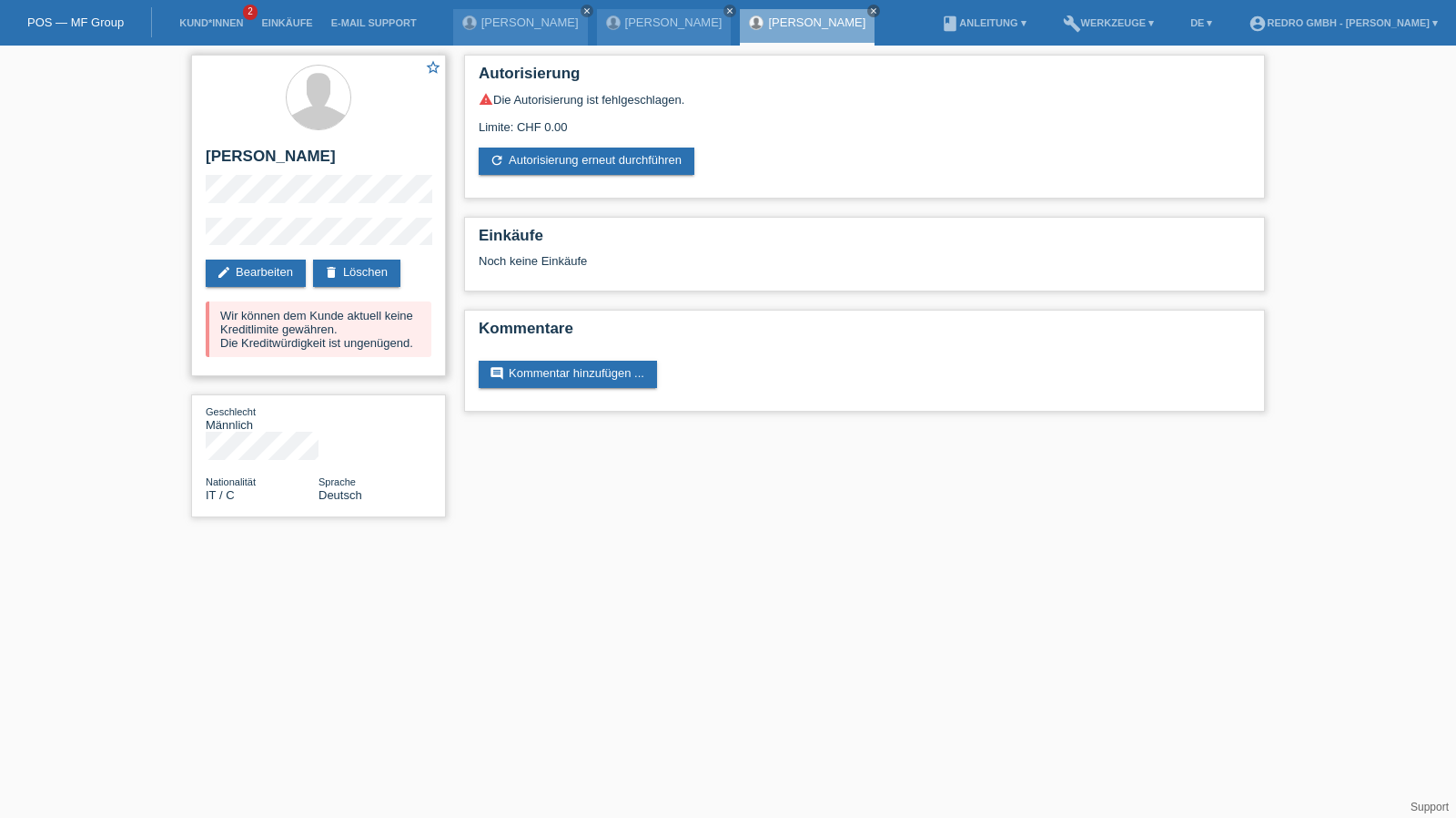
click at [307, 160] on h2 "[PERSON_NAME]" at bounding box center [319, 162] width 226 height 28
click at [307, 160] on h2 "[PERSON_NAME] [PERSON_NAME]" at bounding box center [319, 162] width 226 height 28
copy div "[PERSON_NAME] [PERSON_NAME]"
click at [393, 171] on h2 "[PERSON_NAME] [PERSON_NAME]" at bounding box center [319, 162] width 226 height 28
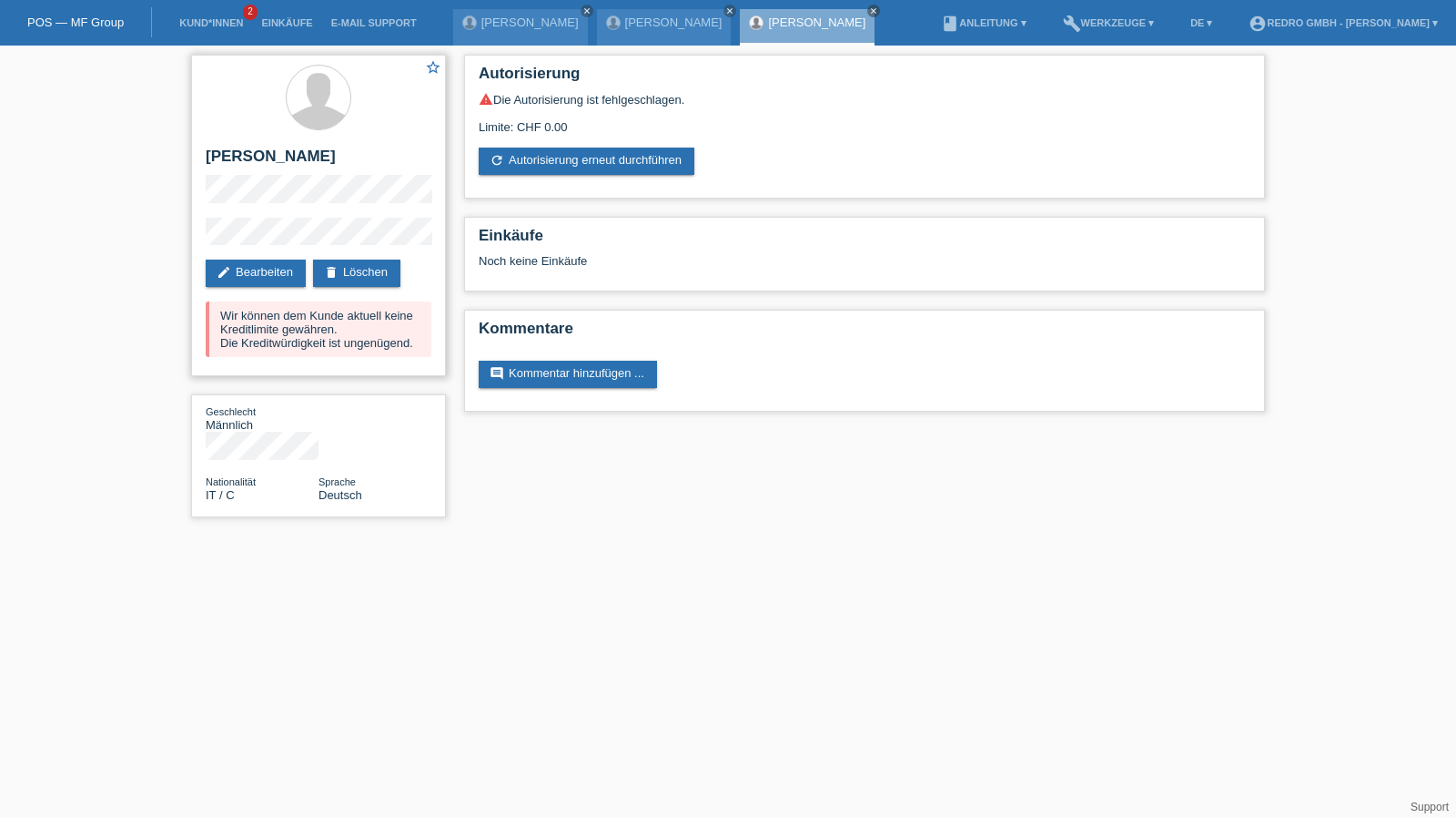
click at [393, 168] on h2 "[PERSON_NAME] [PERSON_NAME]" at bounding box center [319, 162] width 226 height 28
click at [392, 162] on h2 "[PERSON_NAME] [PERSON_NAME]" at bounding box center [319, 162] width 226 height 28
copy h2 "[PERSON_NAME]"
click at [294, 152] on h2 "[PERSON_NAME] [PERSON_NAME]" at bounding box center [319, 162] width 226 height 28
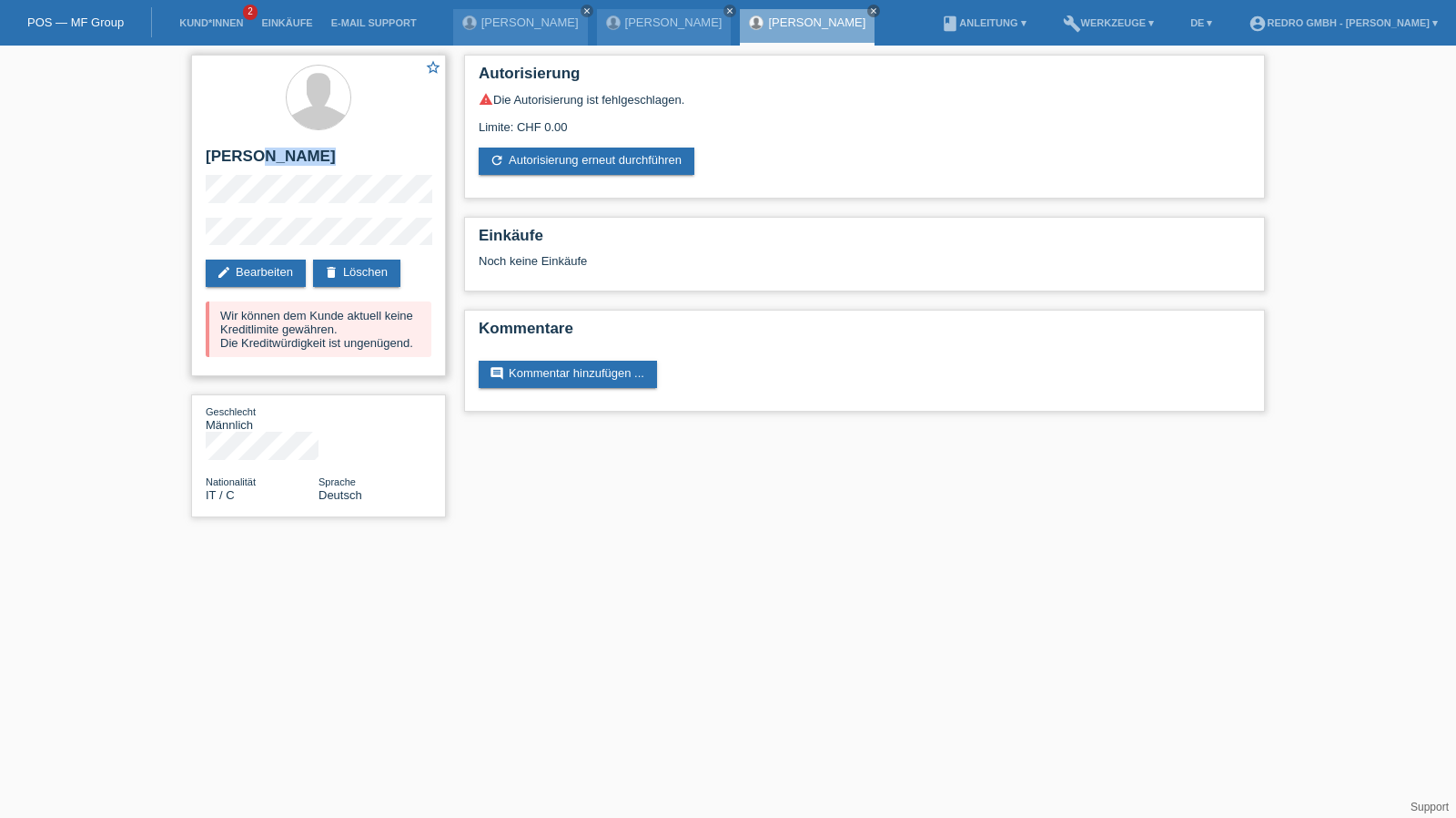
click at [294, 152] on h2 "[PERSON_NAME] [PERSON_NAME]" at bounding box center [319, 162] width 226 height 28
copy div "[PERSON_NAME] [PERSON_NAME]"
click at [1391, 323] on div "star_border Ragul Shanth Kalyanakumar edit Bearbeiten delete Löschen Wir können…" at bounding box center [728, 291] width 1456 height 490
click at [262, 161] on h2 "[PERSON_NAME] [PERSON_NAME]" at bounding box center [319, 162] width 226 height 28
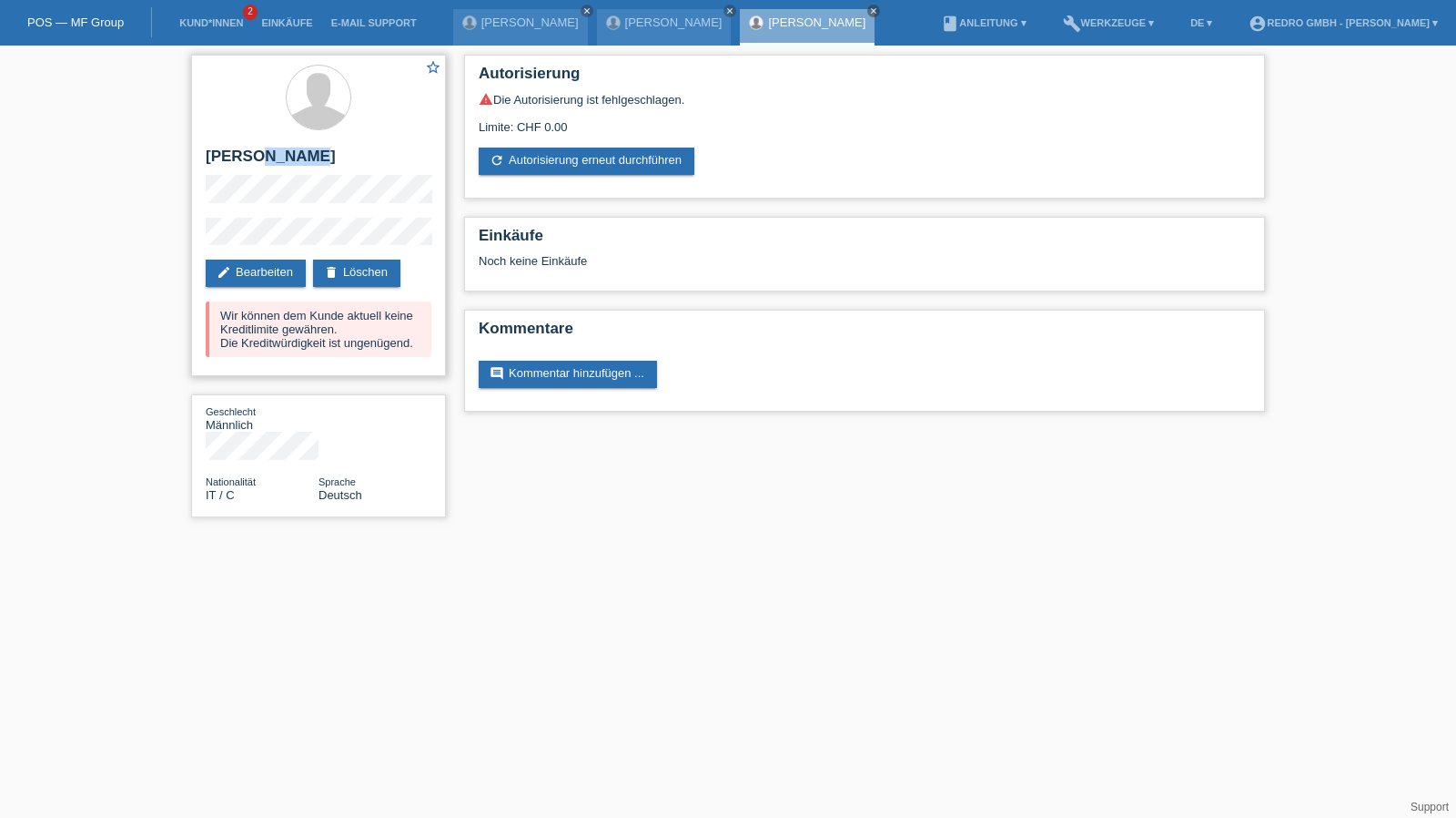
click at [262, 161] on h2 "[PERSON_NAME] [PERSON_NAME]" at bounding box center [319, 162] width 226 height 28
copy div "[PERSON_NAME] [PERSON_NAME]"
drag, startPoint x: 1376, startPoint y: 280, endPoint x: 1355, endPoint y: 280, distance: 21.0
click at [1376, 280] on div "star_border Ragul Shanth Kalyanakumar edit Bearbeiten delete Löschen Wir können…" at bounding box center [728, 291] width 1456 height 490
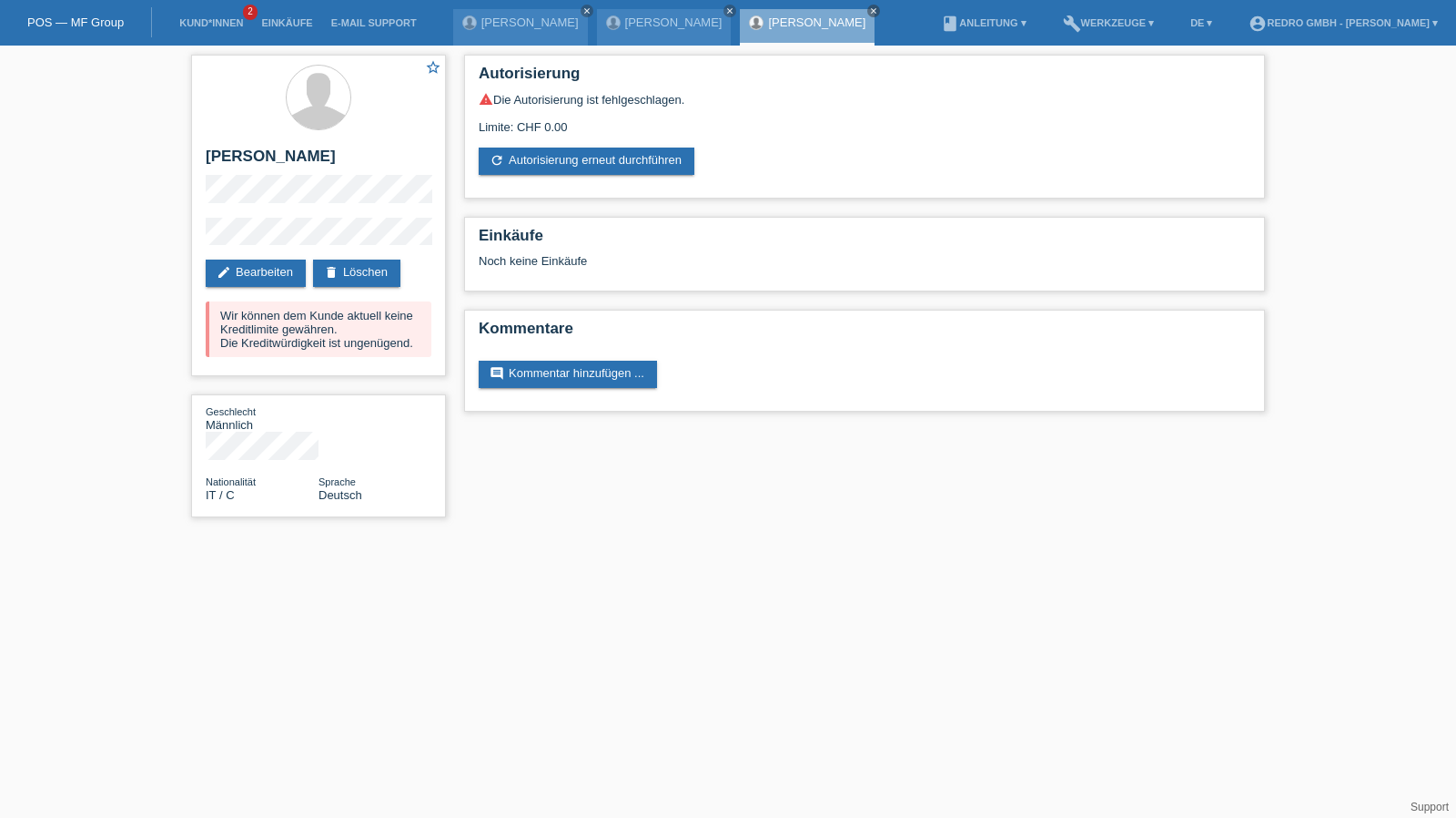
click at [149, 237] on div "star_border Ragul Shanth Kalyanakumar edit Bearbeiten delete Löschen Wir können…" at bounding box center [728, 291] width 1456 height 490
